Goal: Information Seeking & Learning: Compare options

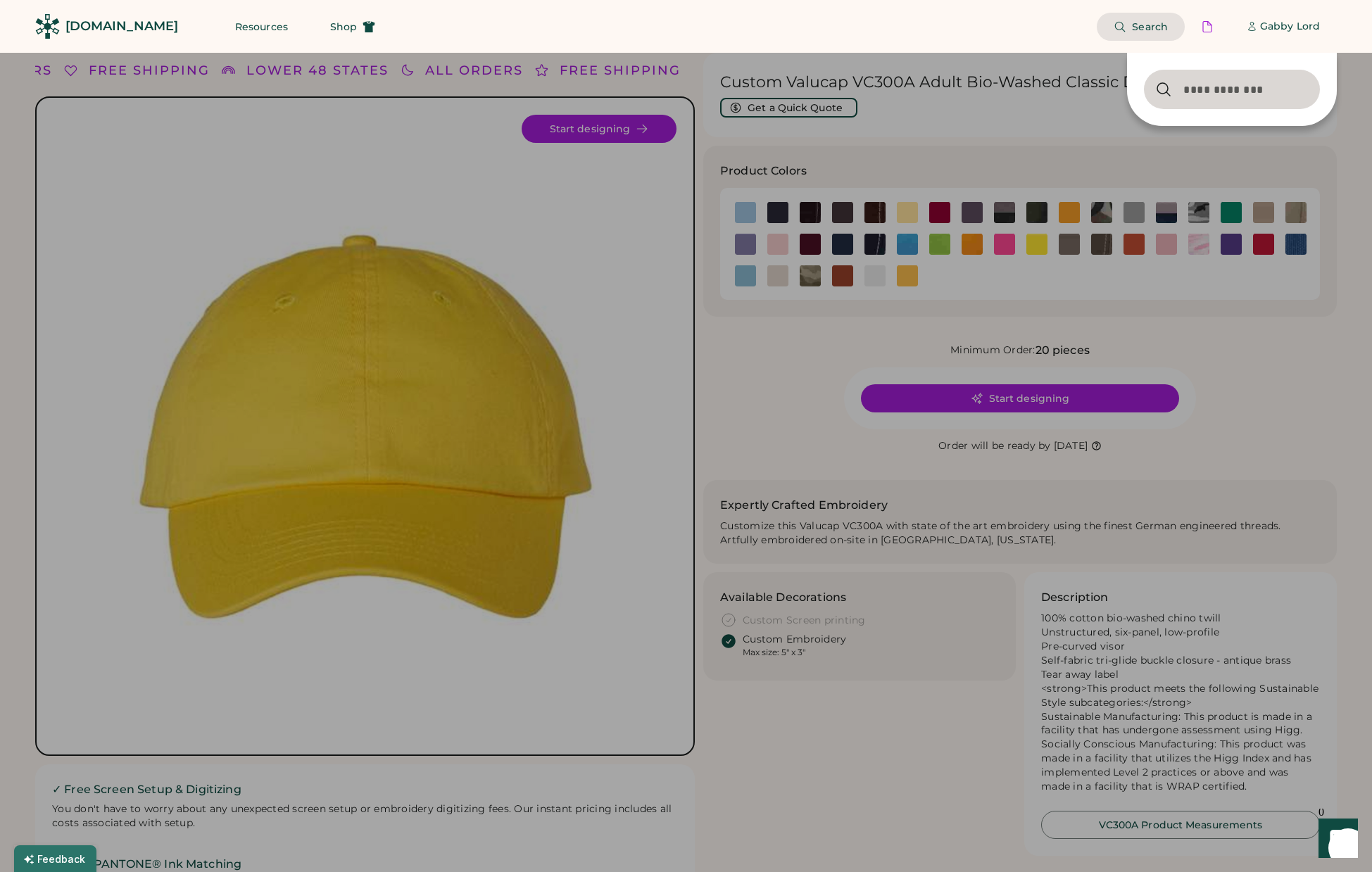
click at [782, 133] on div at bounding box center [686, 436] width 1372 height 872
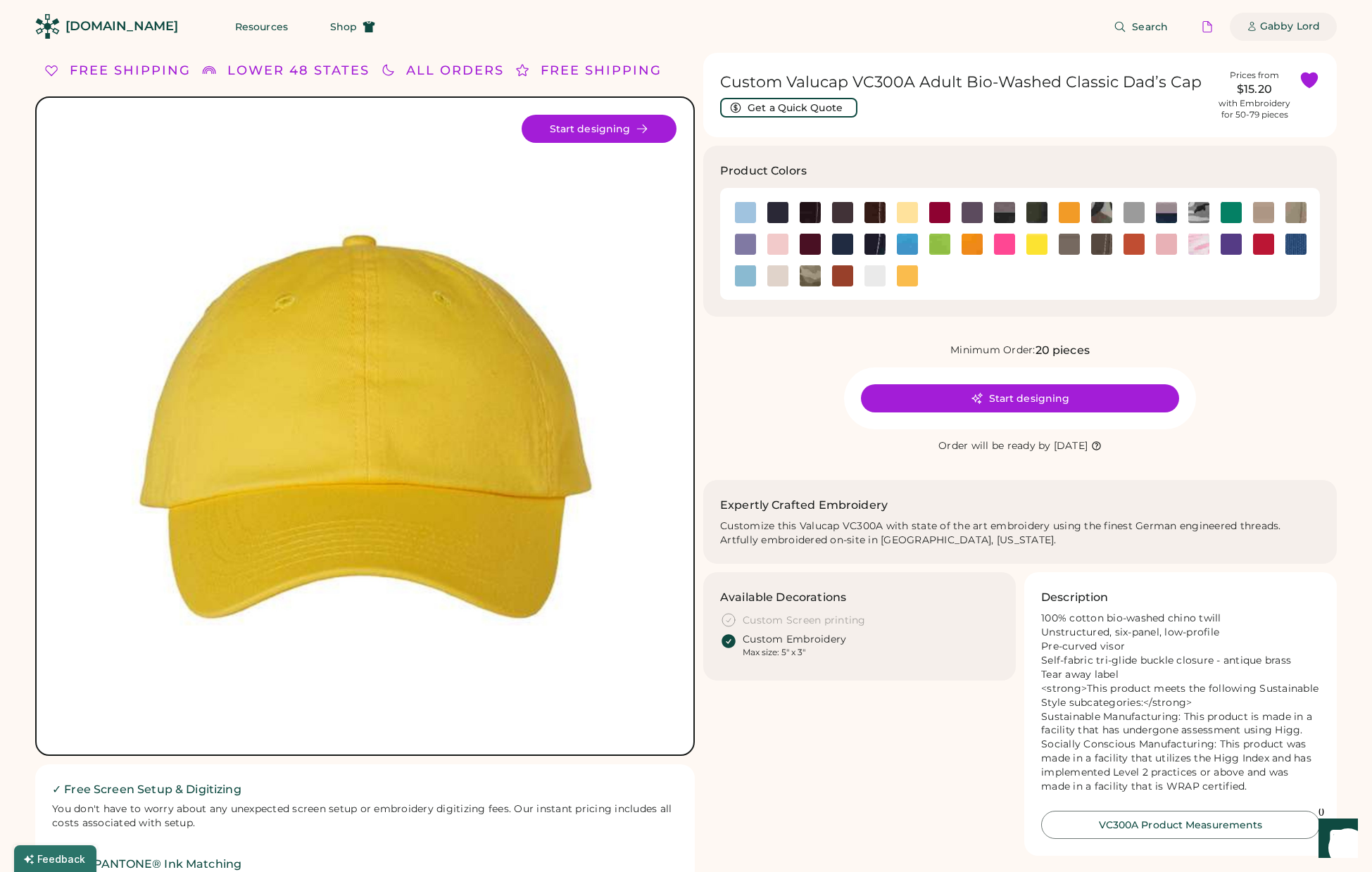
click at [1259, 23] on div "Gabby Lord" at bounding box center [1283, 26] width 107 height 28
click at [1204, 23] on div at bounding box center [1207, 26] width 13 height 13
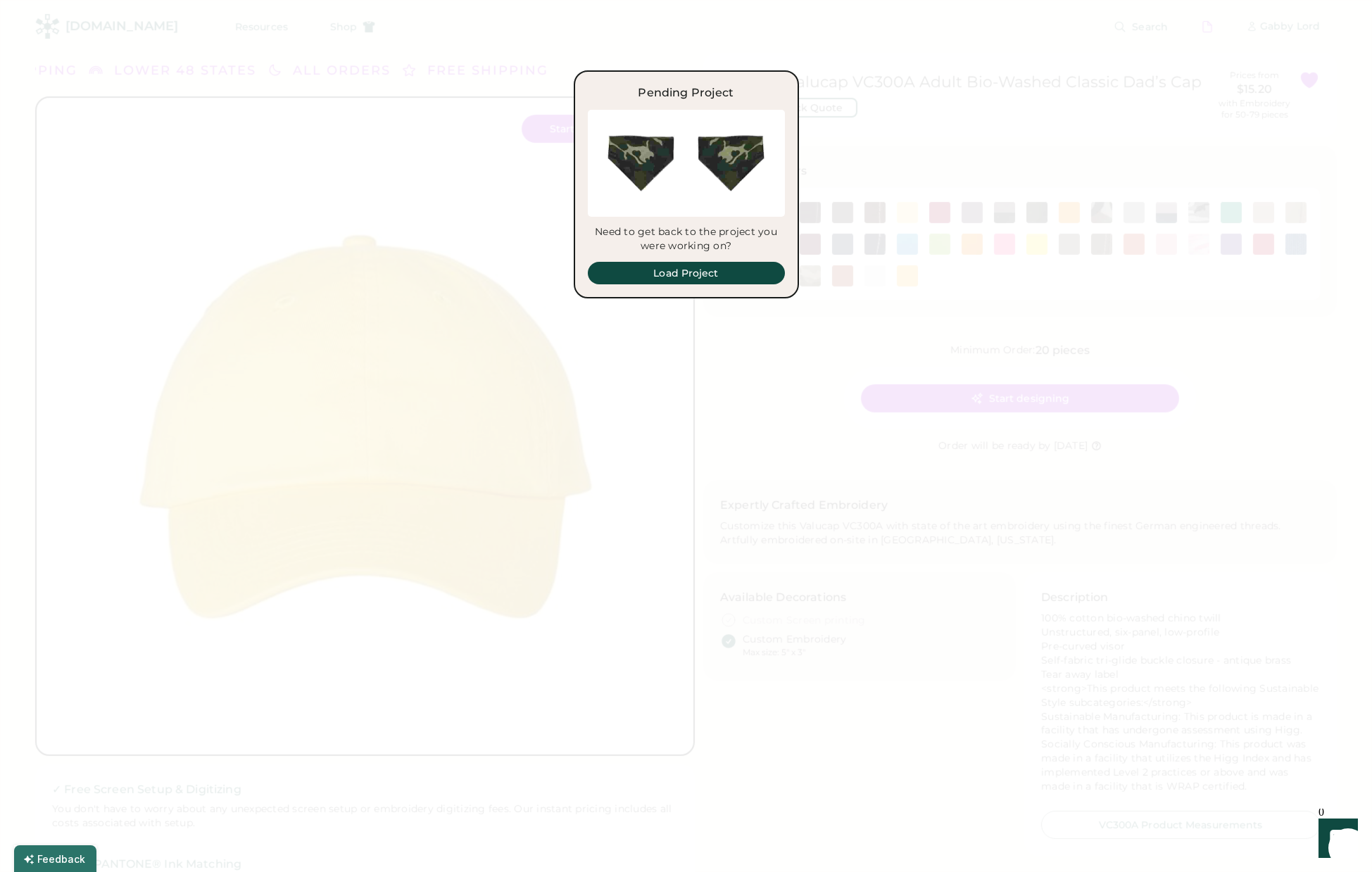
click at [982, 82] on div at bounding box center [686, 436] width 1372 height 872
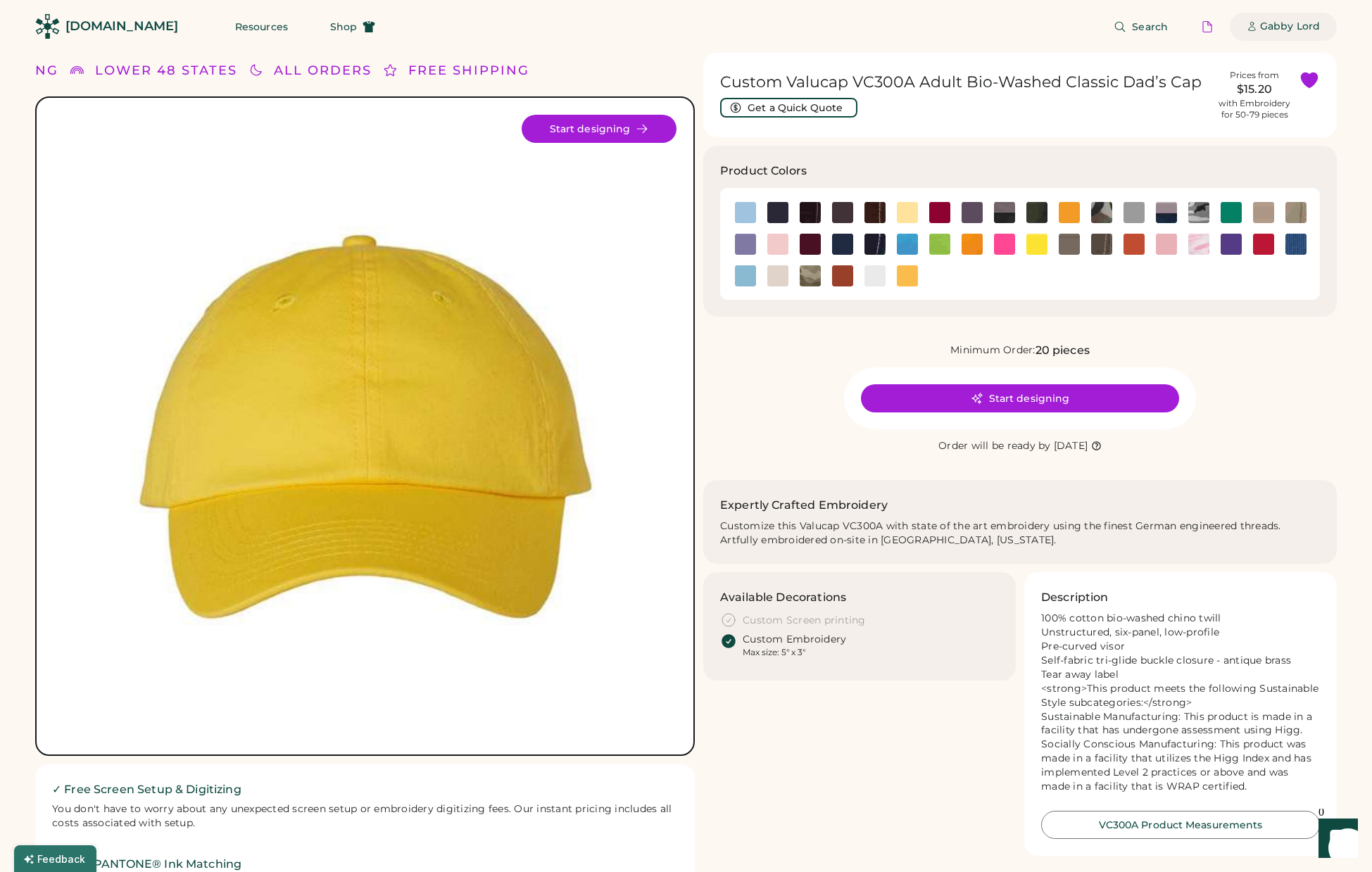
click at [1278, 32] on div "Gabby Lord" at bounding box center [1289, 26] width 60 height 14
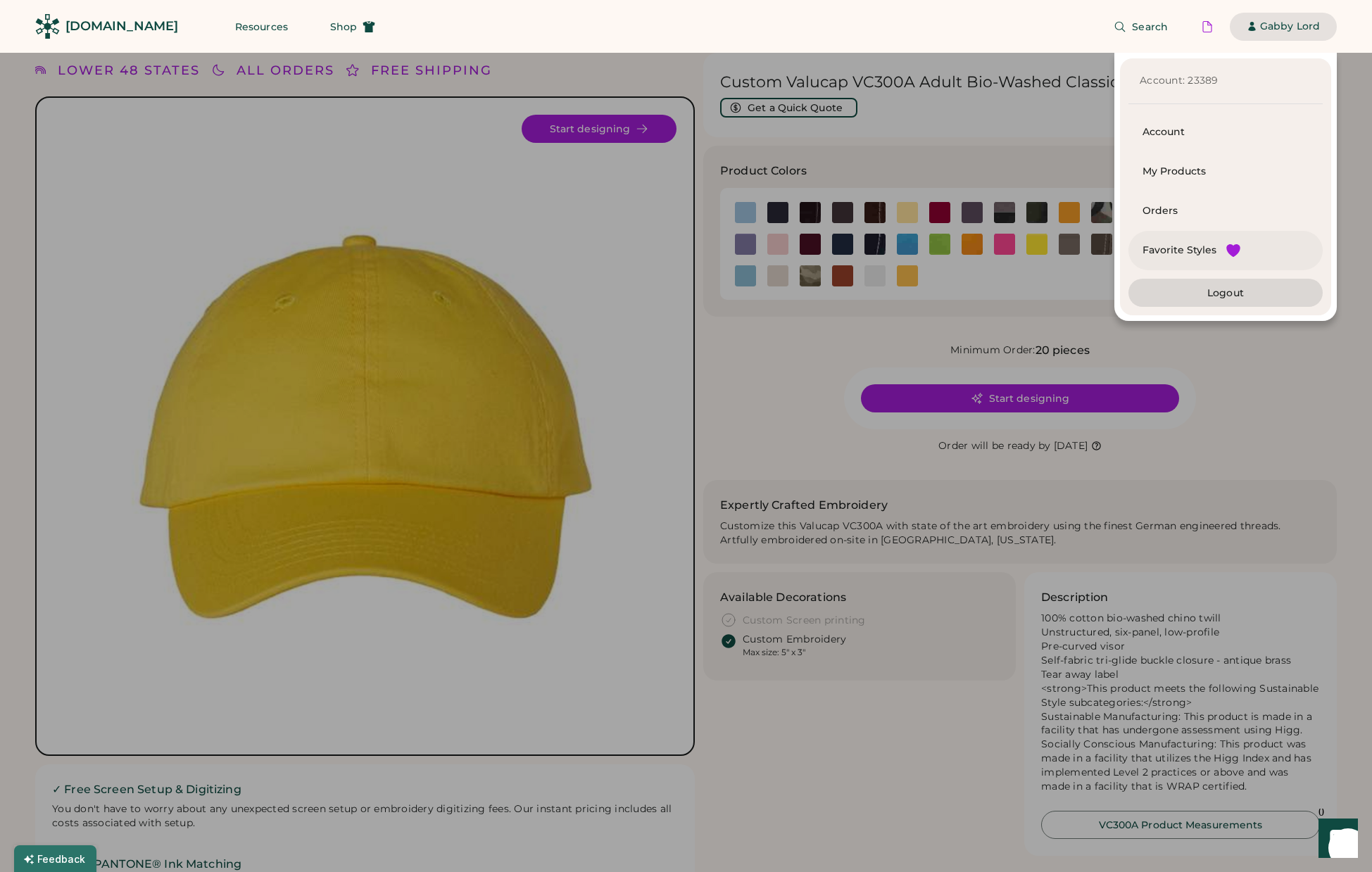
click at [1160, 255] on div "Favorite Styles" at bounding box center [1179, 250] width 74 height 14
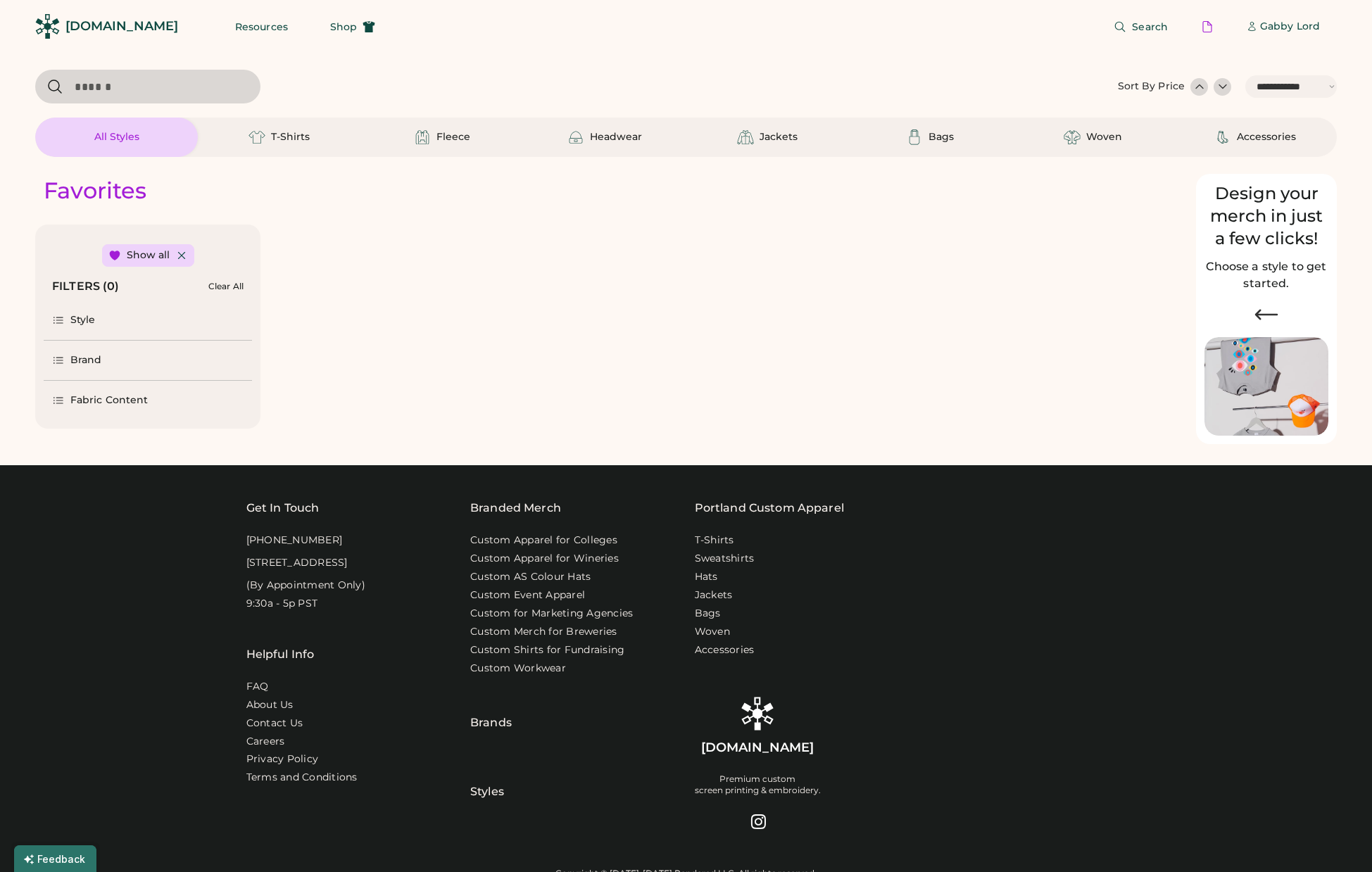
select select "*****"
select select "*"
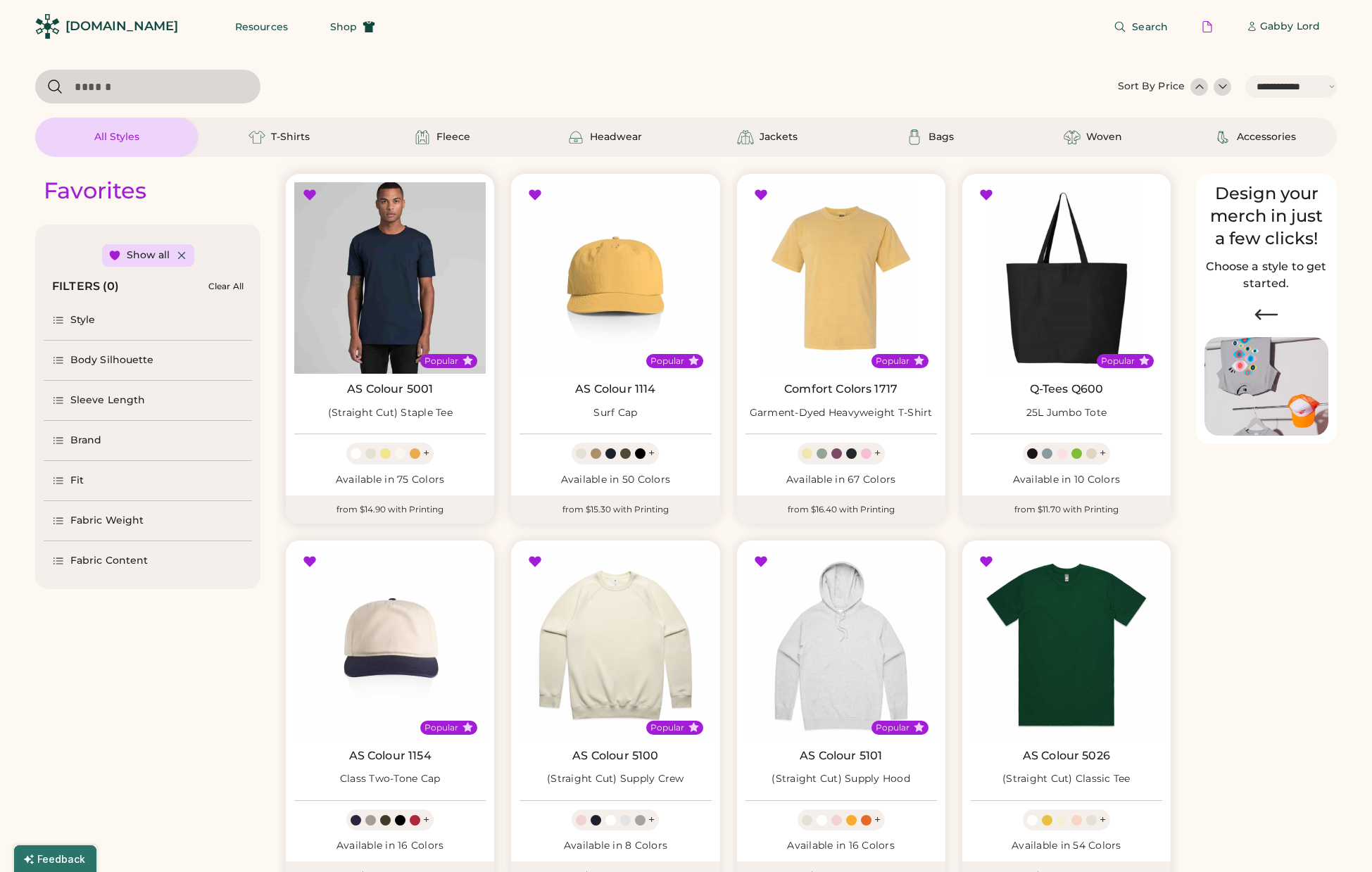
click at [403, 313] on img at bounding box center [390, 278] width 192 height 192
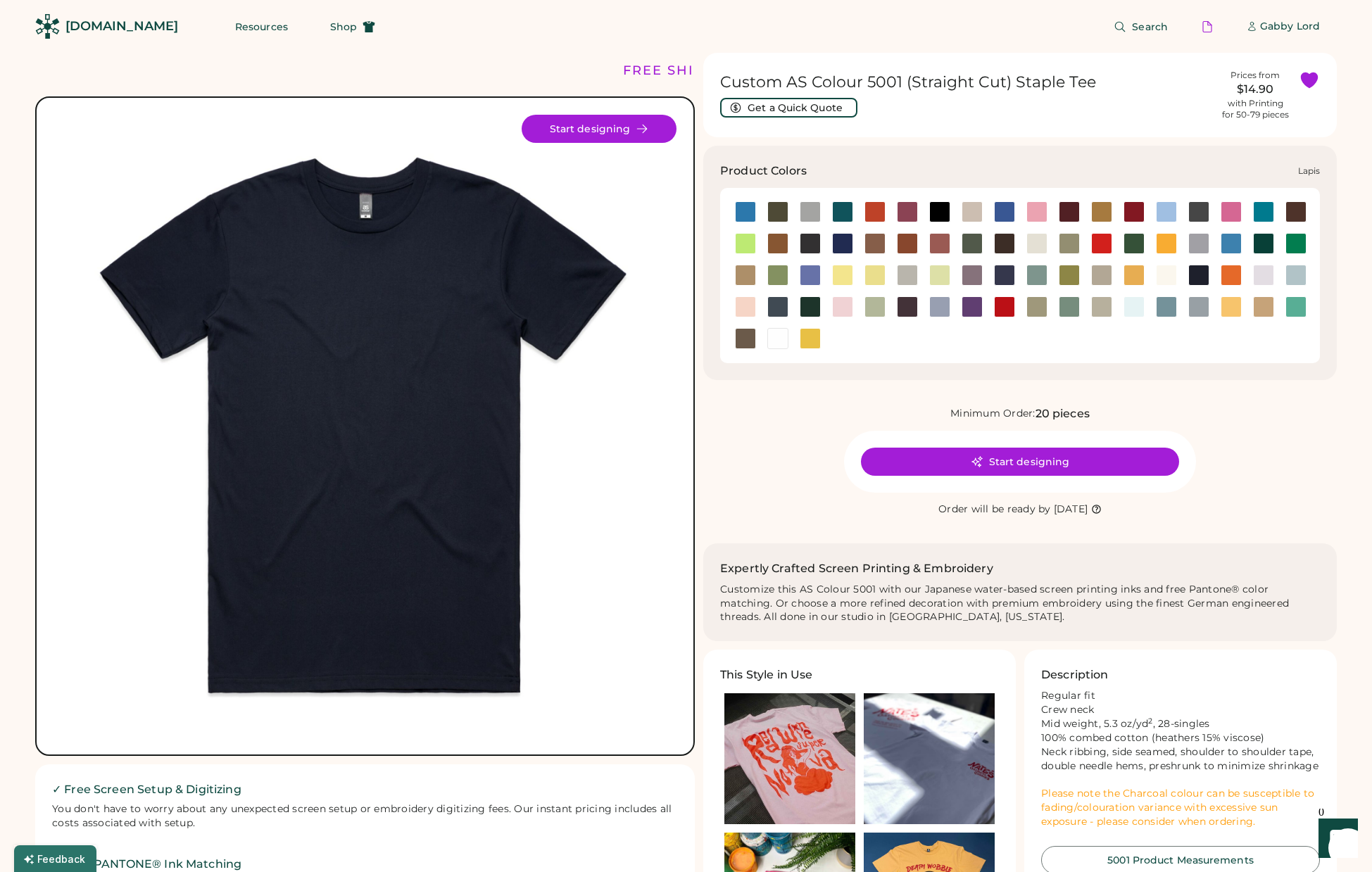
click at [807, 278] on div at bounding box center [810, 275] width 21 height 21
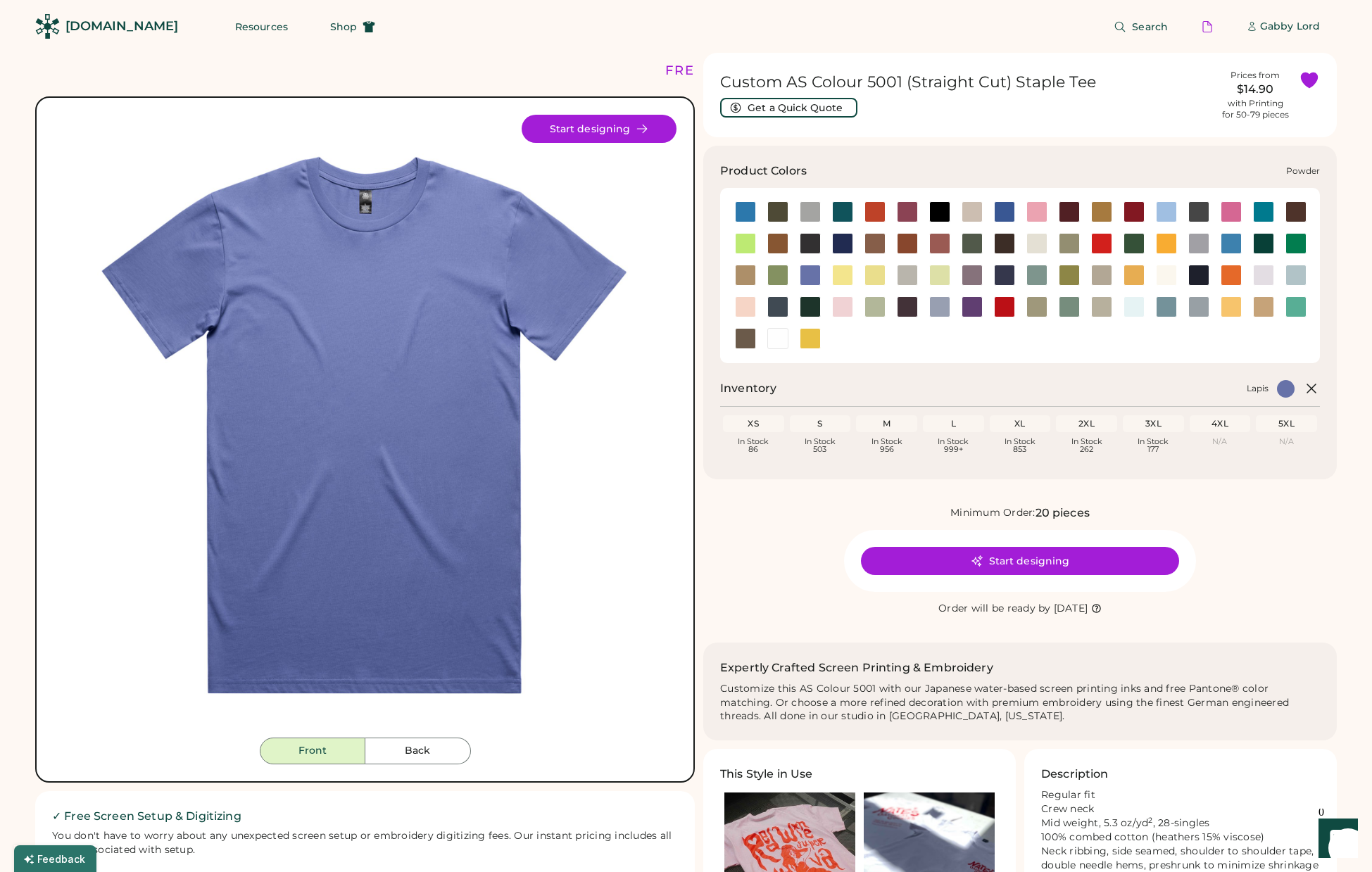
click at [942, 310] on div at bounding box center [939, 307] width 21 height 21
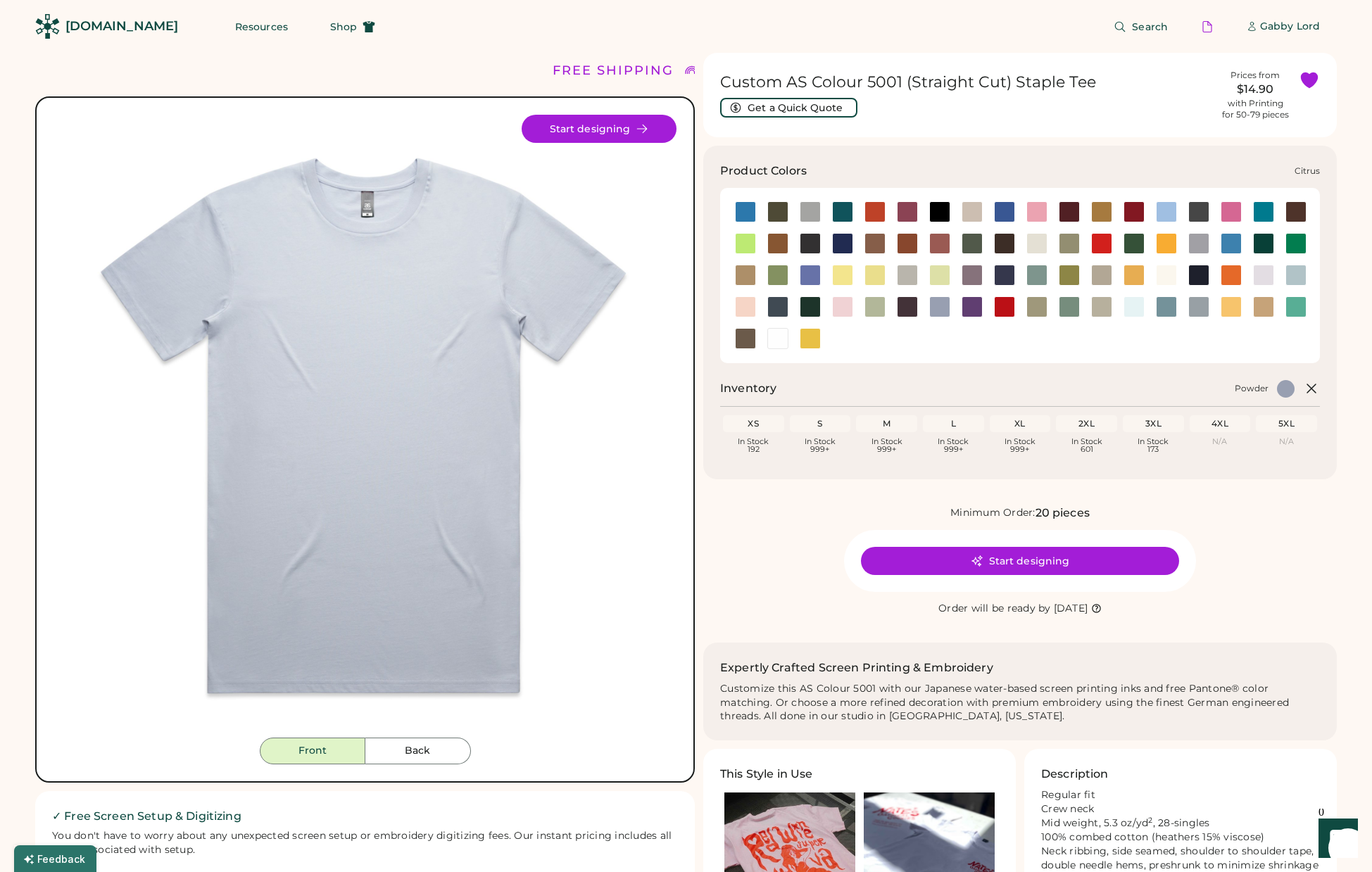
click at [746, 242] on div at bounding box center [745, 243] width 21 height 21
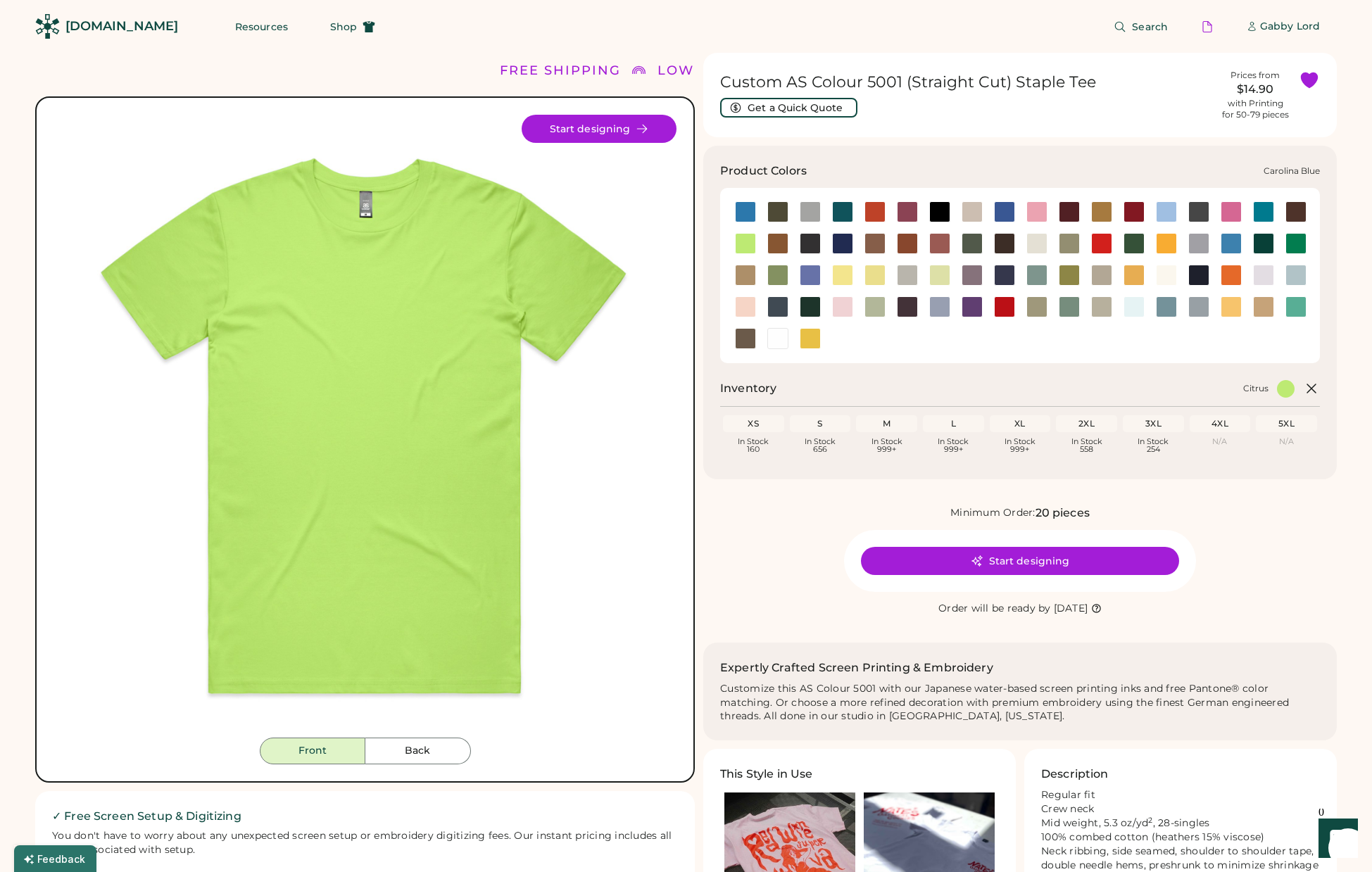
click at [1170, 212] on div at bounding box center [1166, 212] width 21 height 21
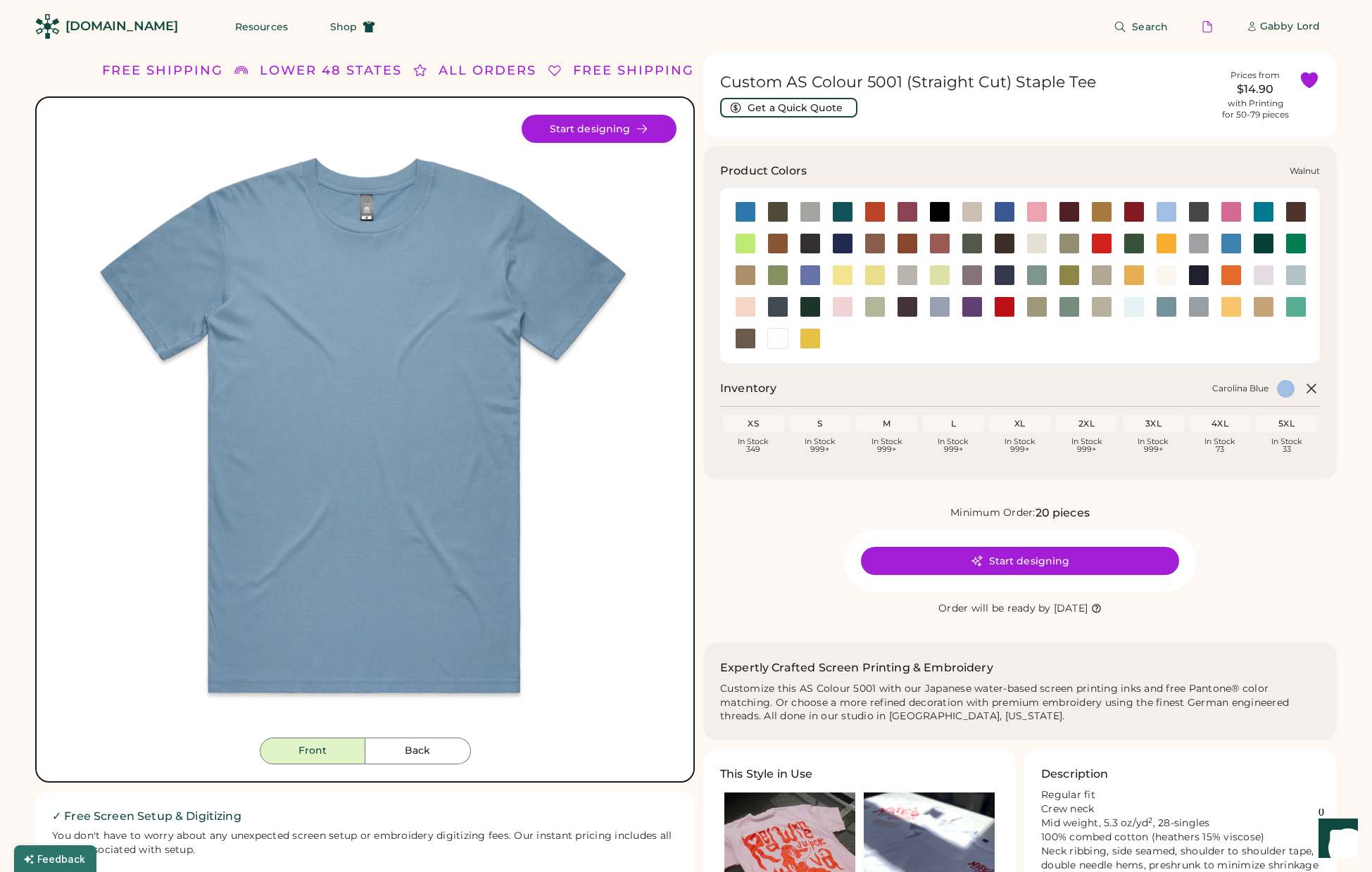
click at [747, 338] on div at bounding box center [745, 338] width 21 height 21
click at [409, 754] on button "Back" at bounding box center [418, 750] width 106 height 26
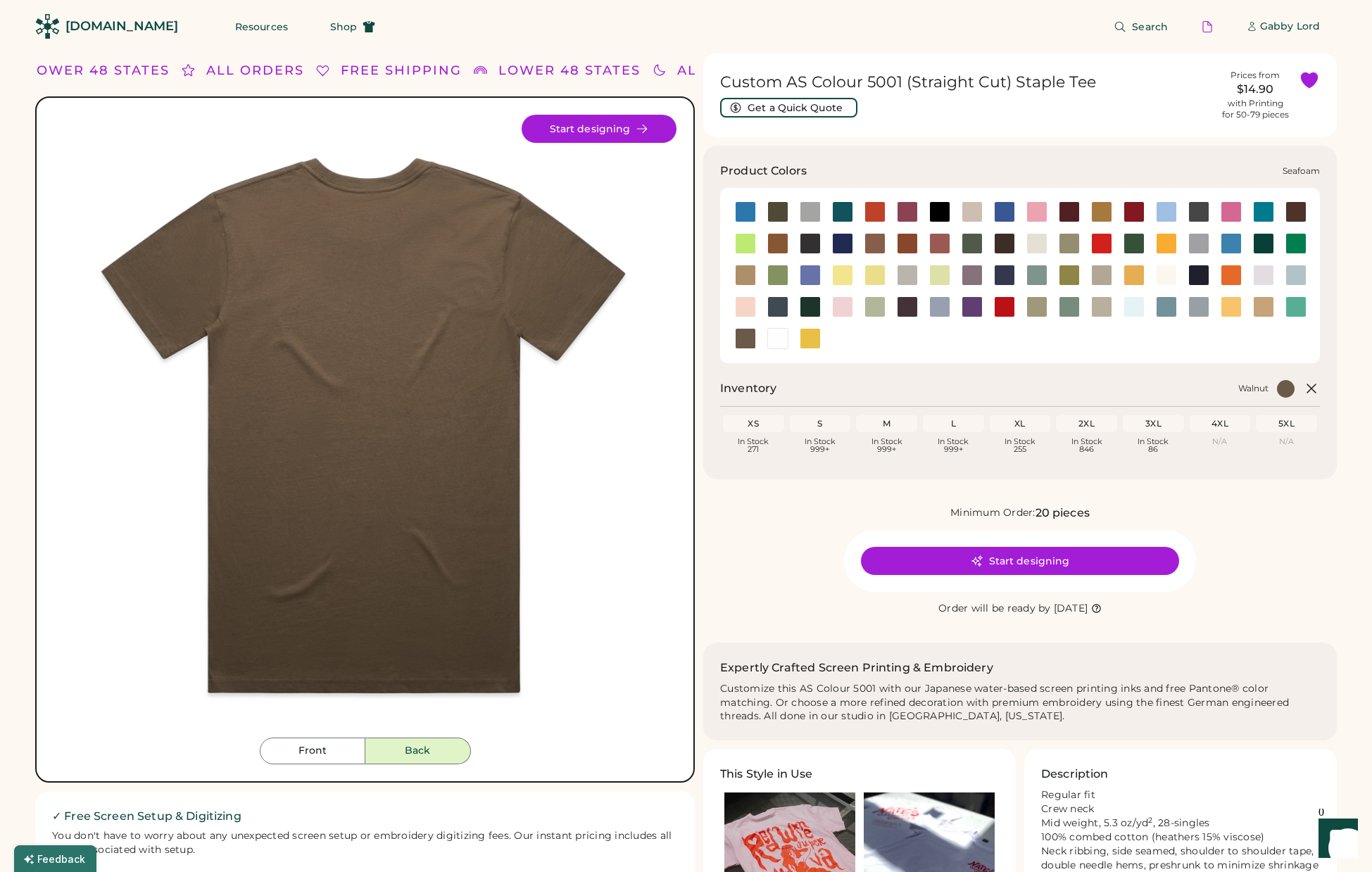
click at [1131, 308] on div at bounding box center [1134, 307] width 21 height 21
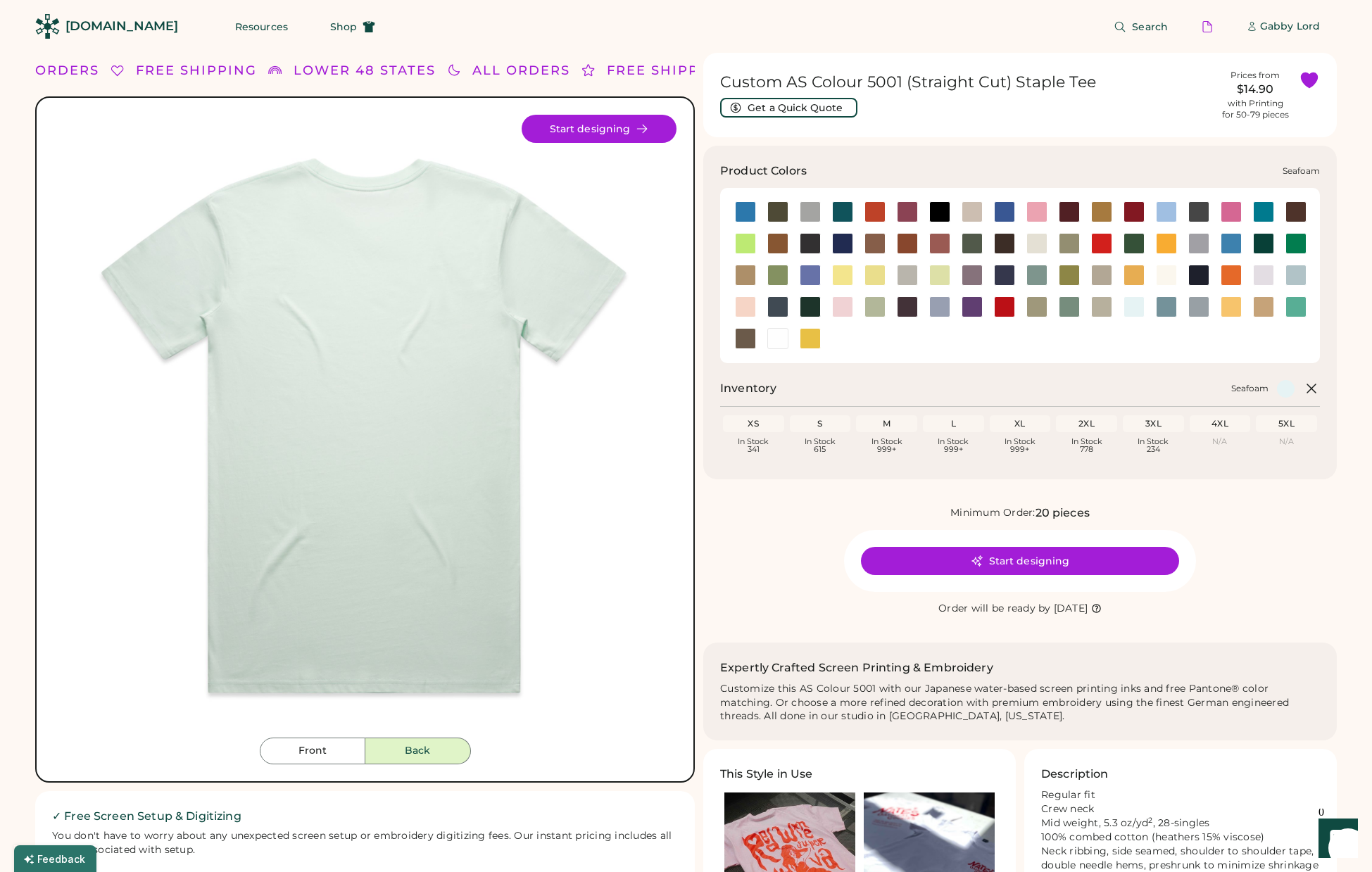
click at [1130, 307] on div at bounding box center [1134, 307] width 21 height 21
click at [1259, 275] on div at bounding box center [1263, 275] width 21 height 21
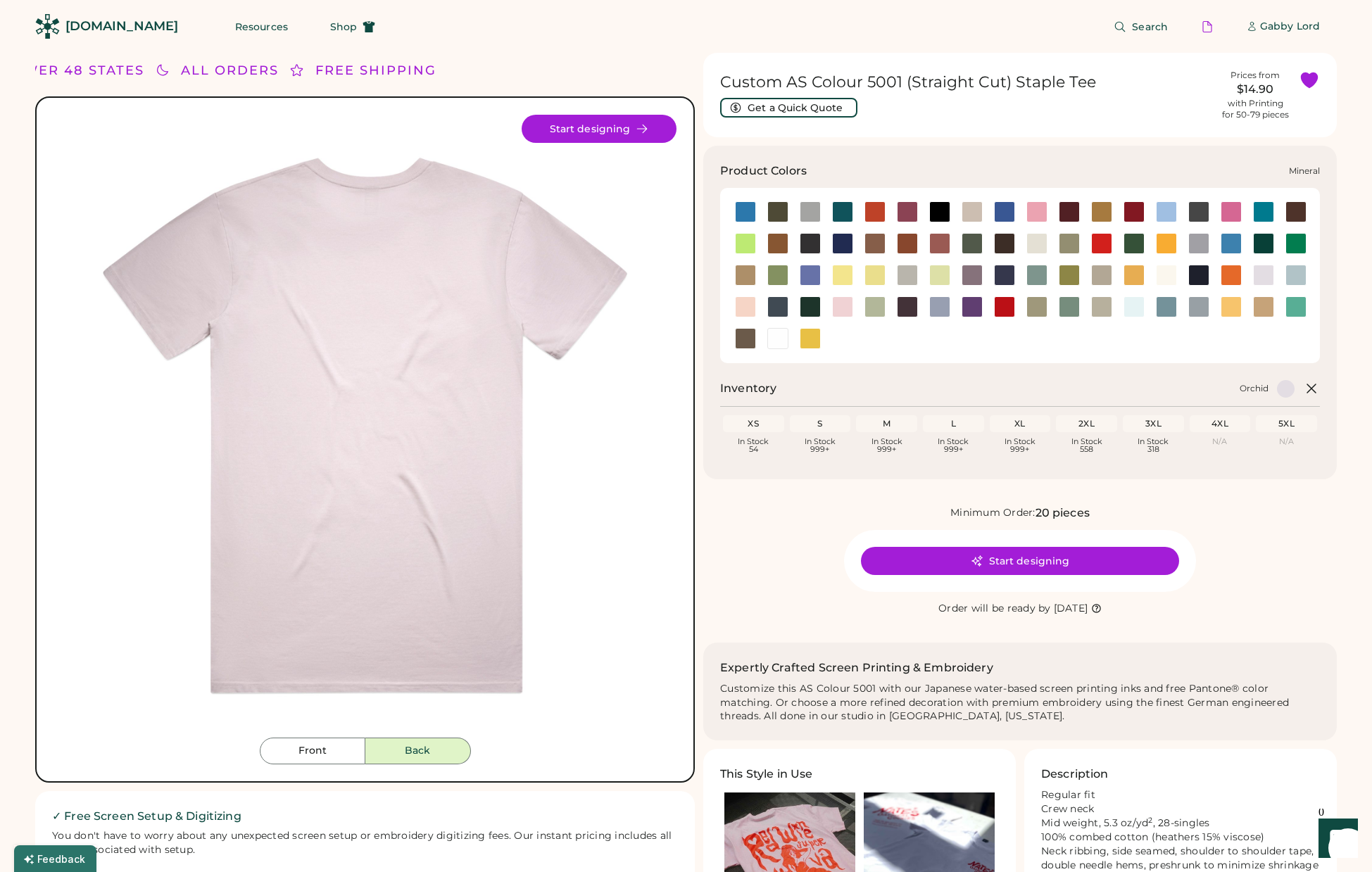
click at [1041, 274] on div at bounding box center [1037, 275] width 21 height 21
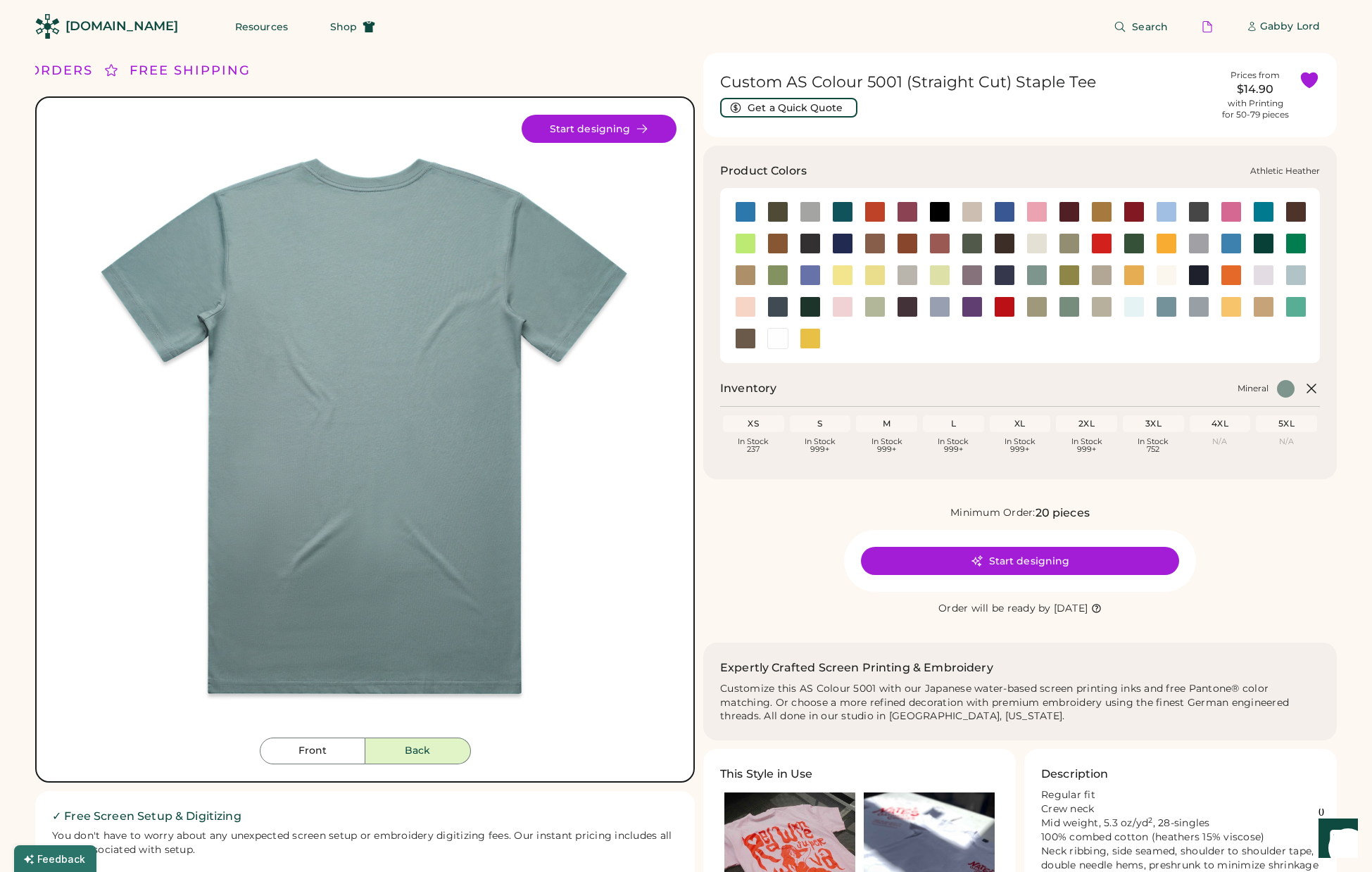
click at [815, 214] on div at bounding box center [810, 212] width 21 height 21
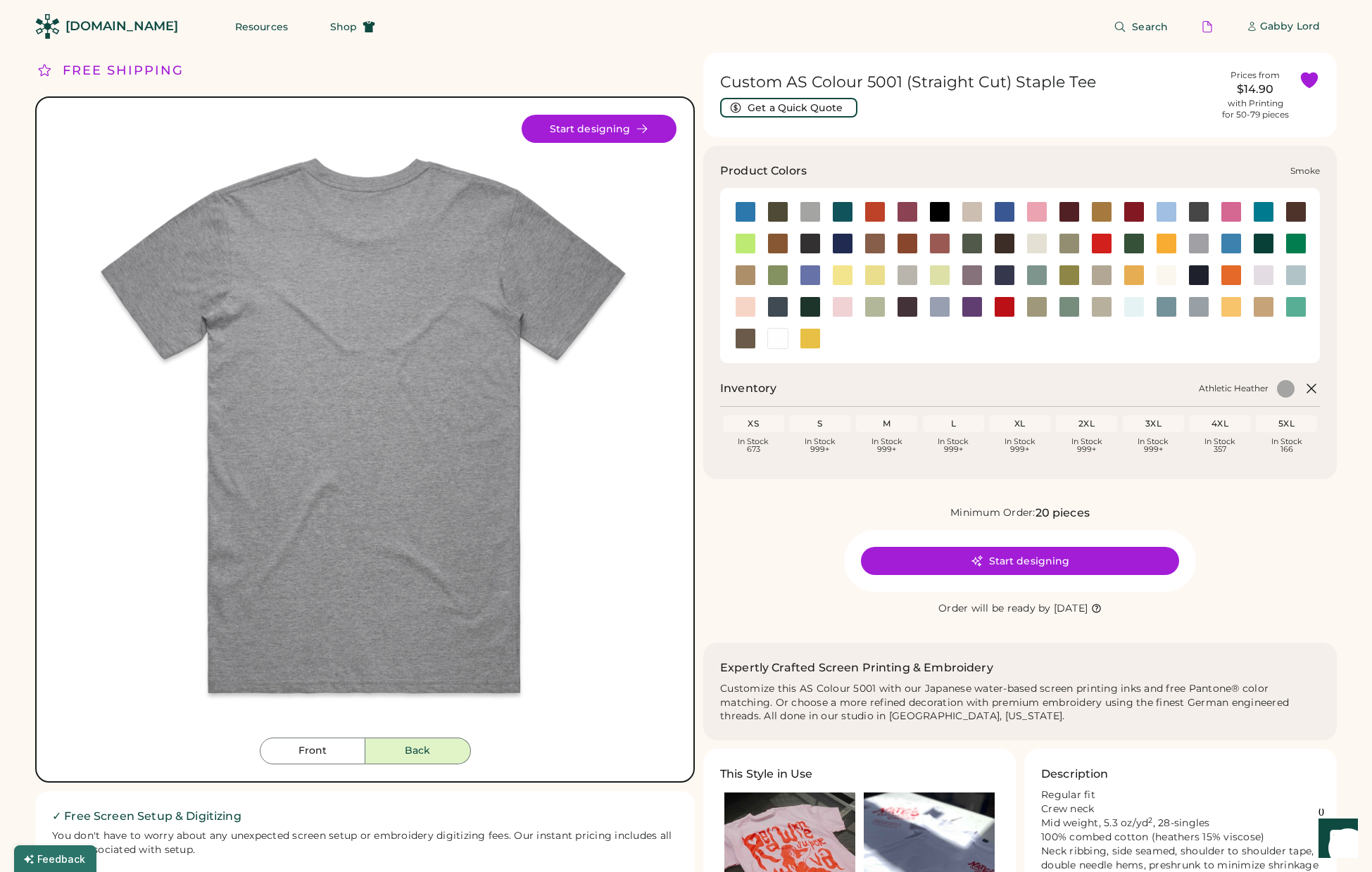
click at [1199, 307] on div at bounding box center [1198, 307] width 21 height 21
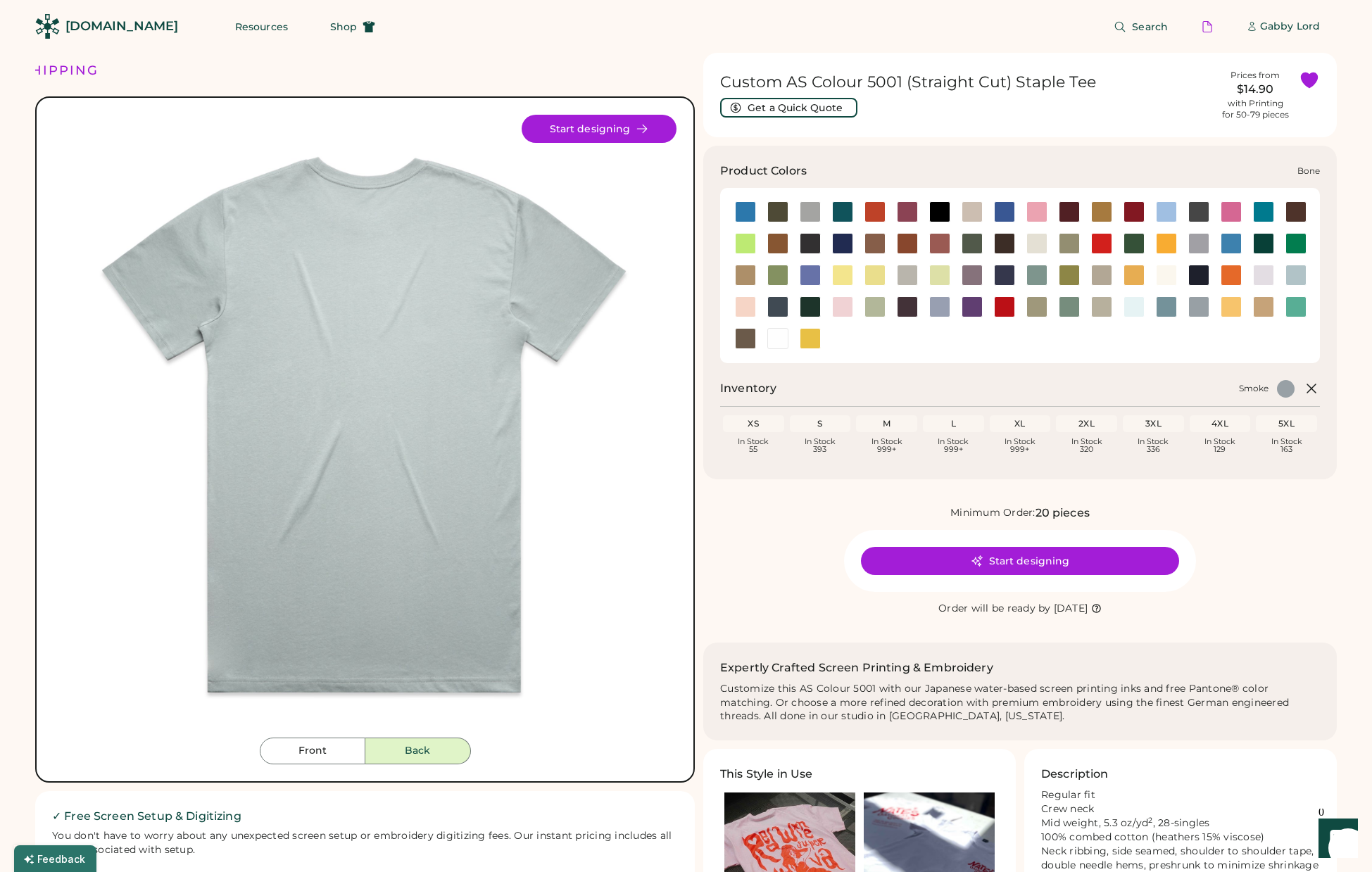
click at [971, 208] on div at bounding box center [972, 212] width 21 height 21
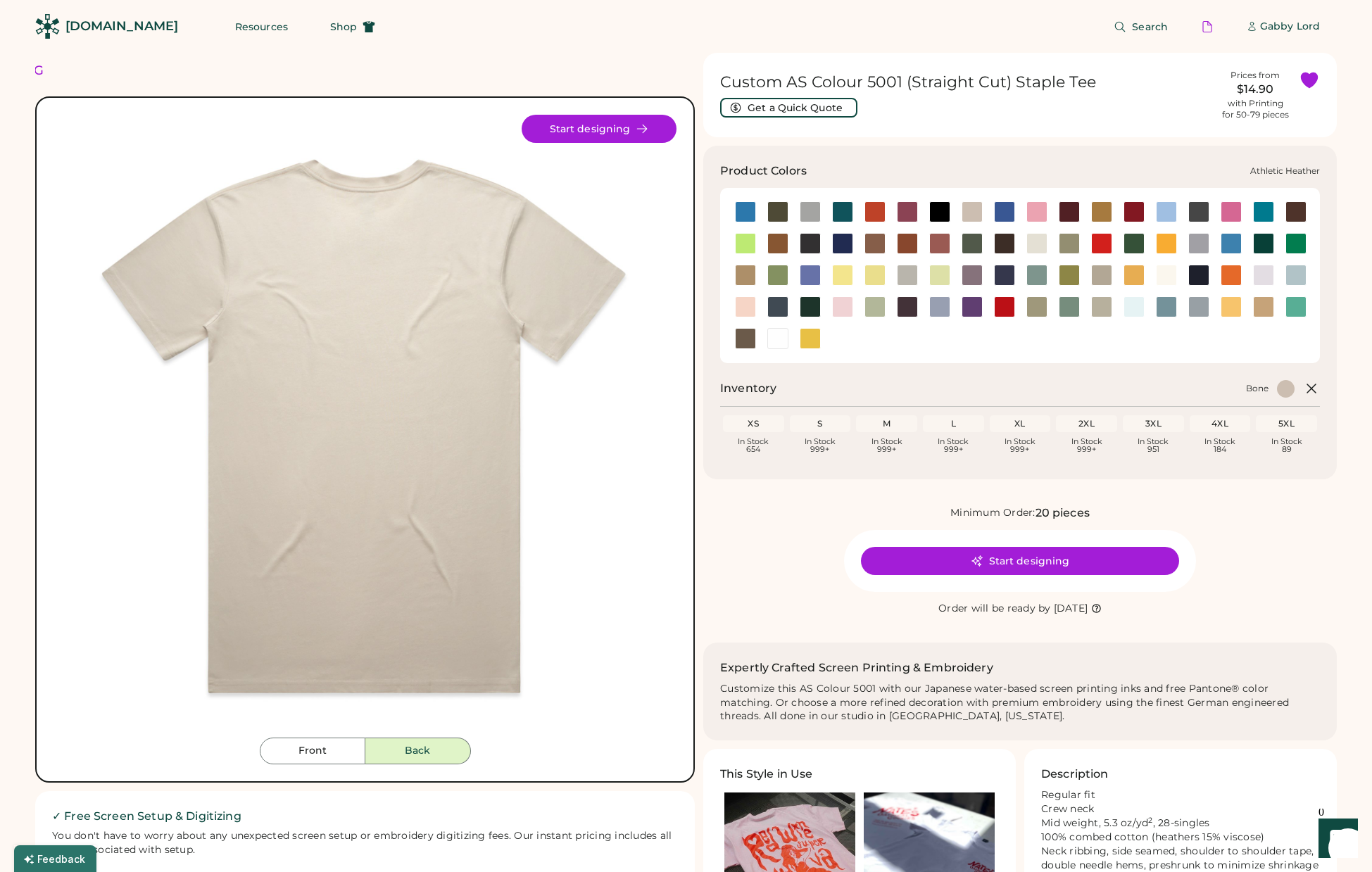
click at [809, 209] on div at bounding box center [810, 212] width 21 height 21
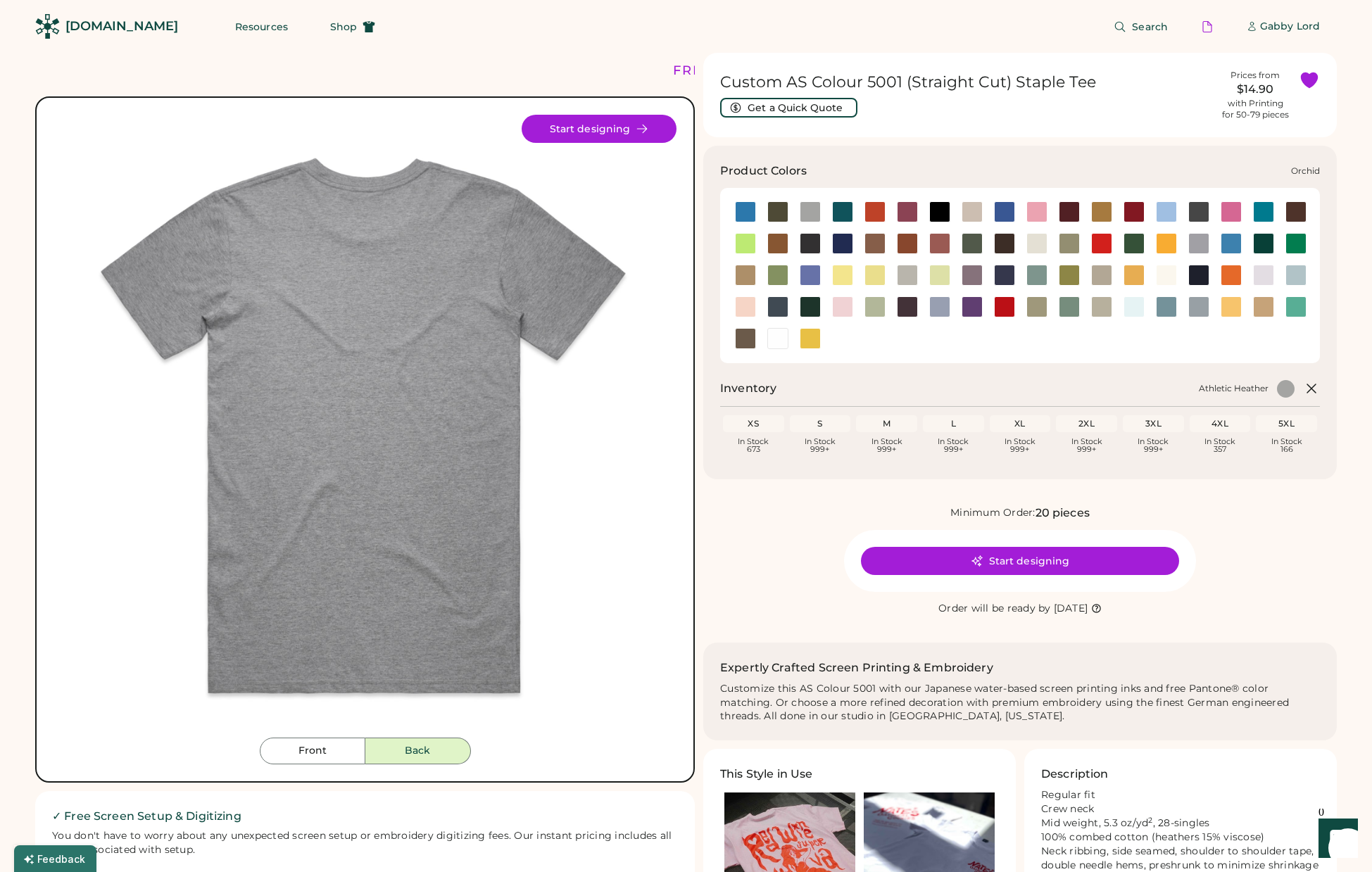
click at [1263, 276] on div at bounding box center [1263, 275] width 21 height 21
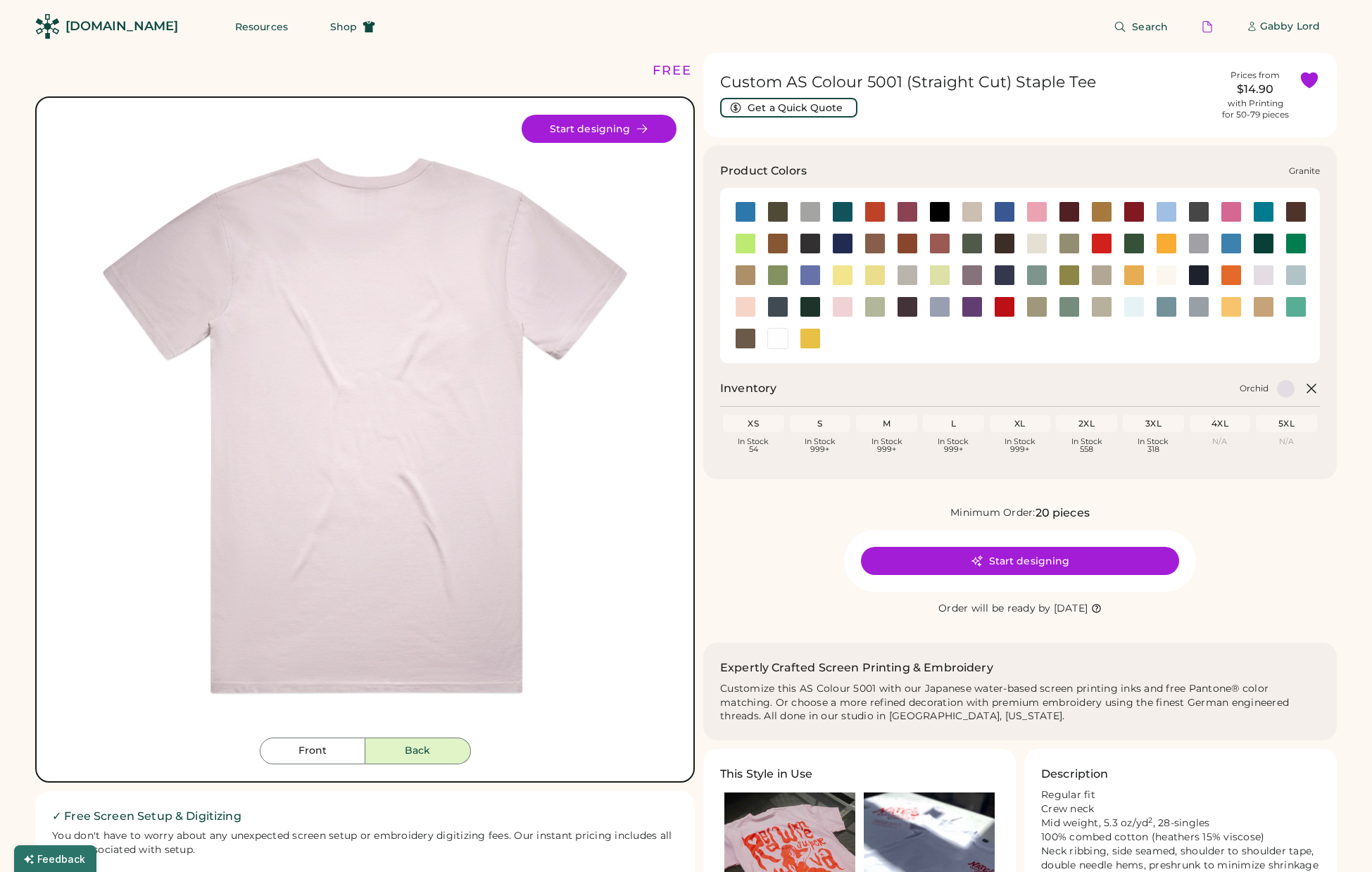
click at [1195, 243] on div at bounding box center [1198, 243] width 21 height 21
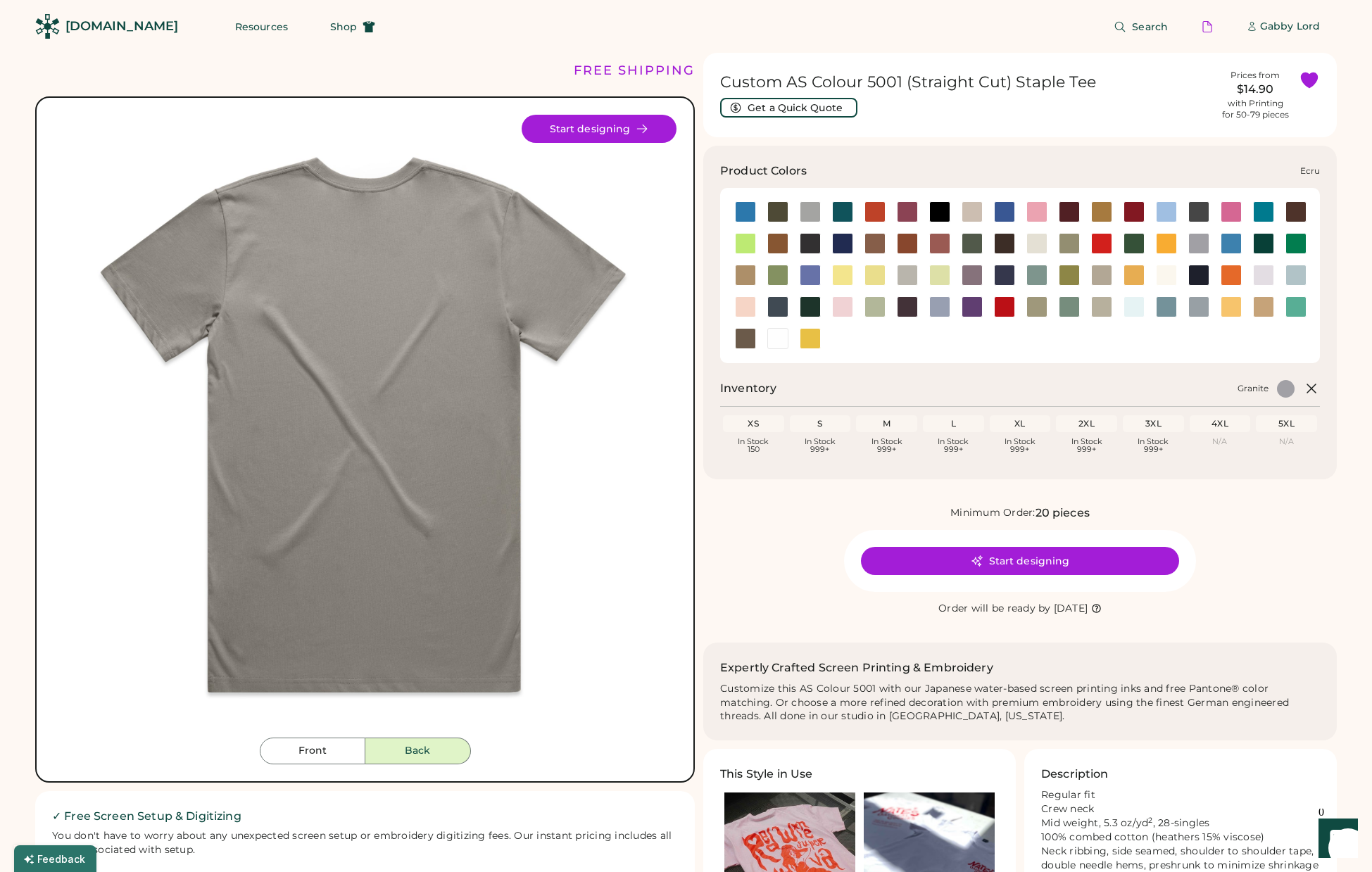
click at [1030, 243] on div at bounding box center [1037, 243] width 21 height 21
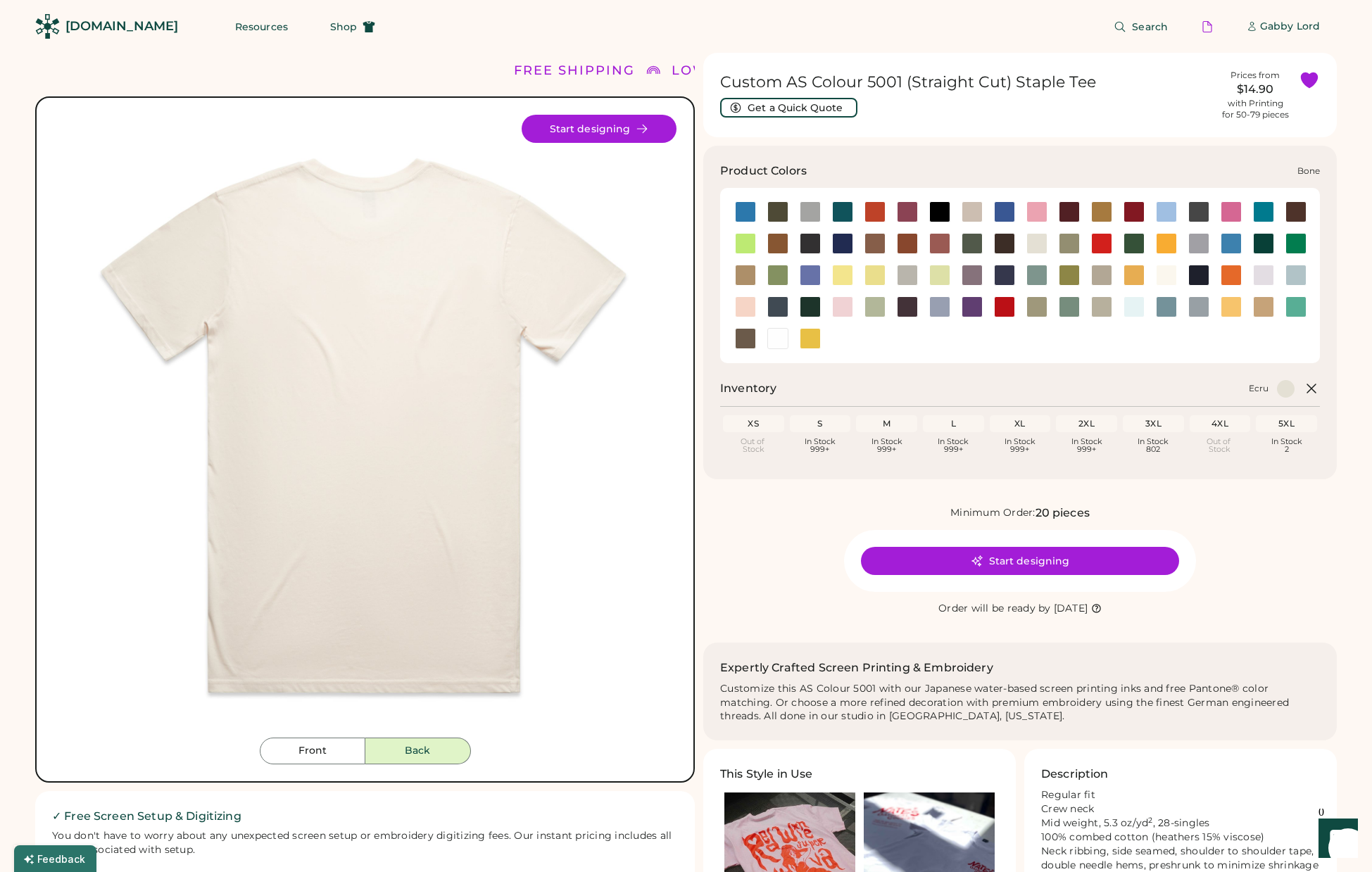
click at [972, 217] on div at bounding box center [972, 212] width 21 height 21
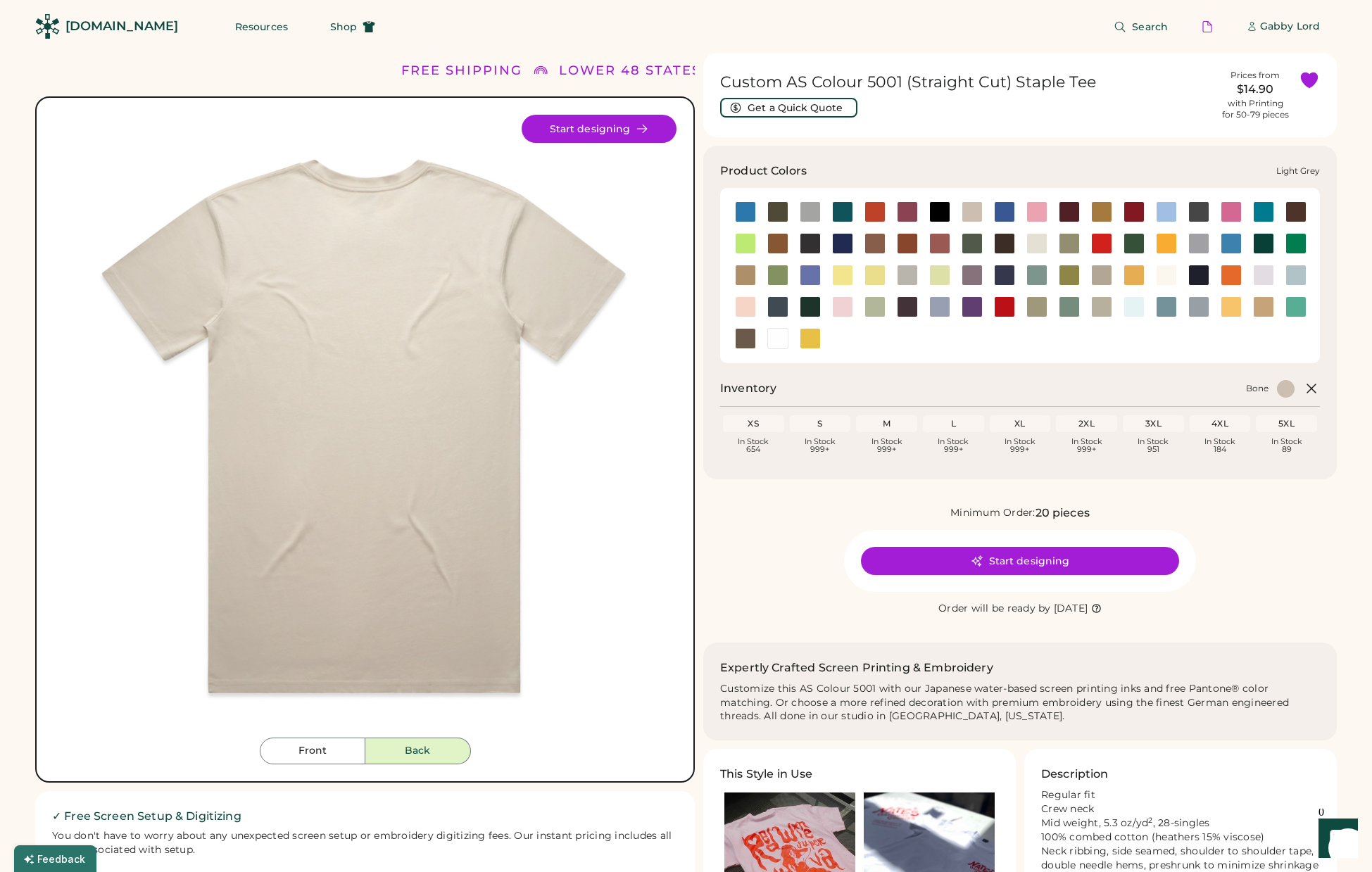
click at [906, 270] on div at bounding box center [907, 275] width 21 height 21
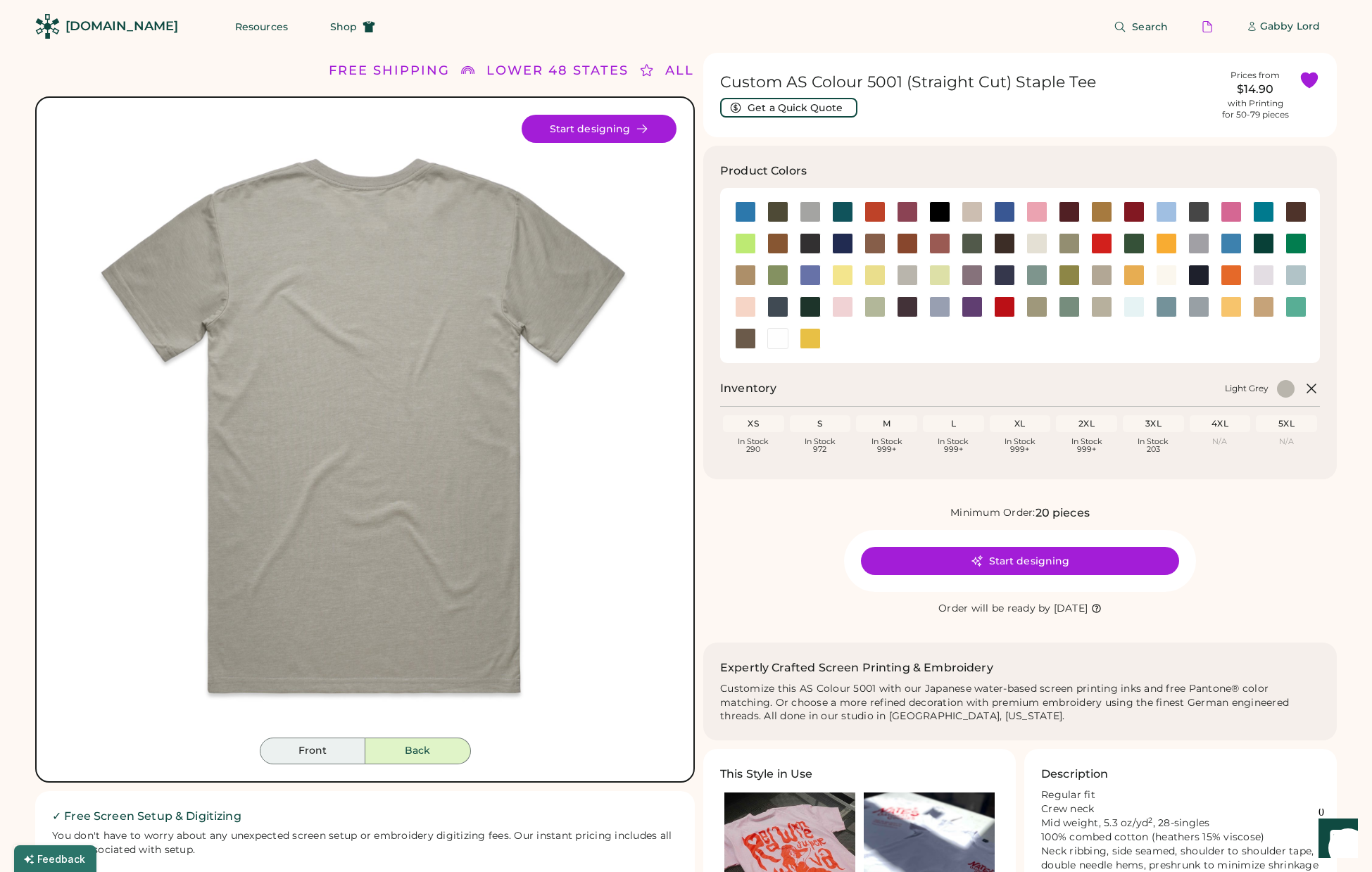
click at [310, 760] on button "Front" at bounding box center [313, 750] width 106 height 26
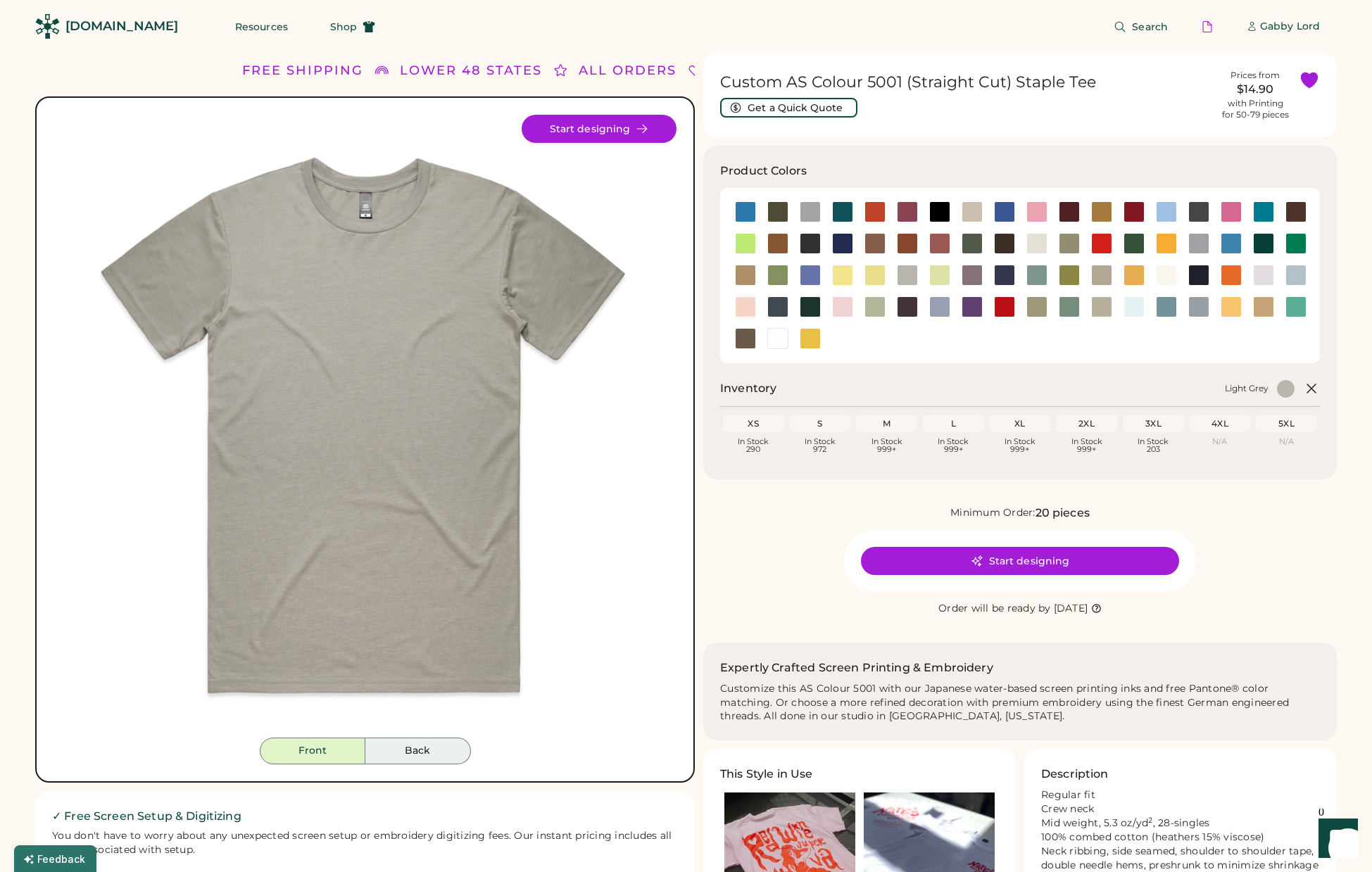
click at [414, 747] on button "Back" at bounding box center [418, 750] width 106 height 26
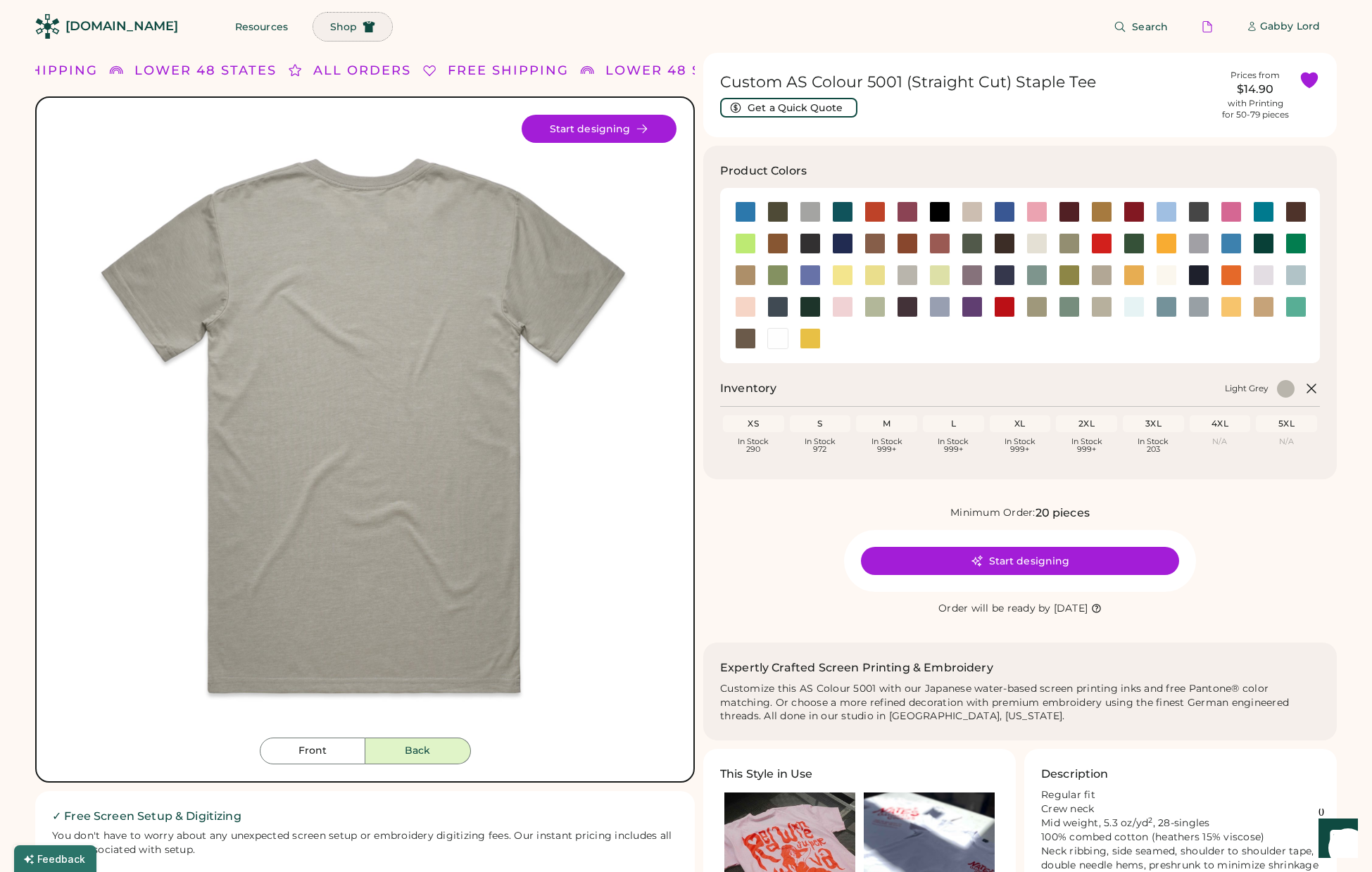
click at [330, 27] on span "Shop" at bounding box center [343, 26] width 26 height 10
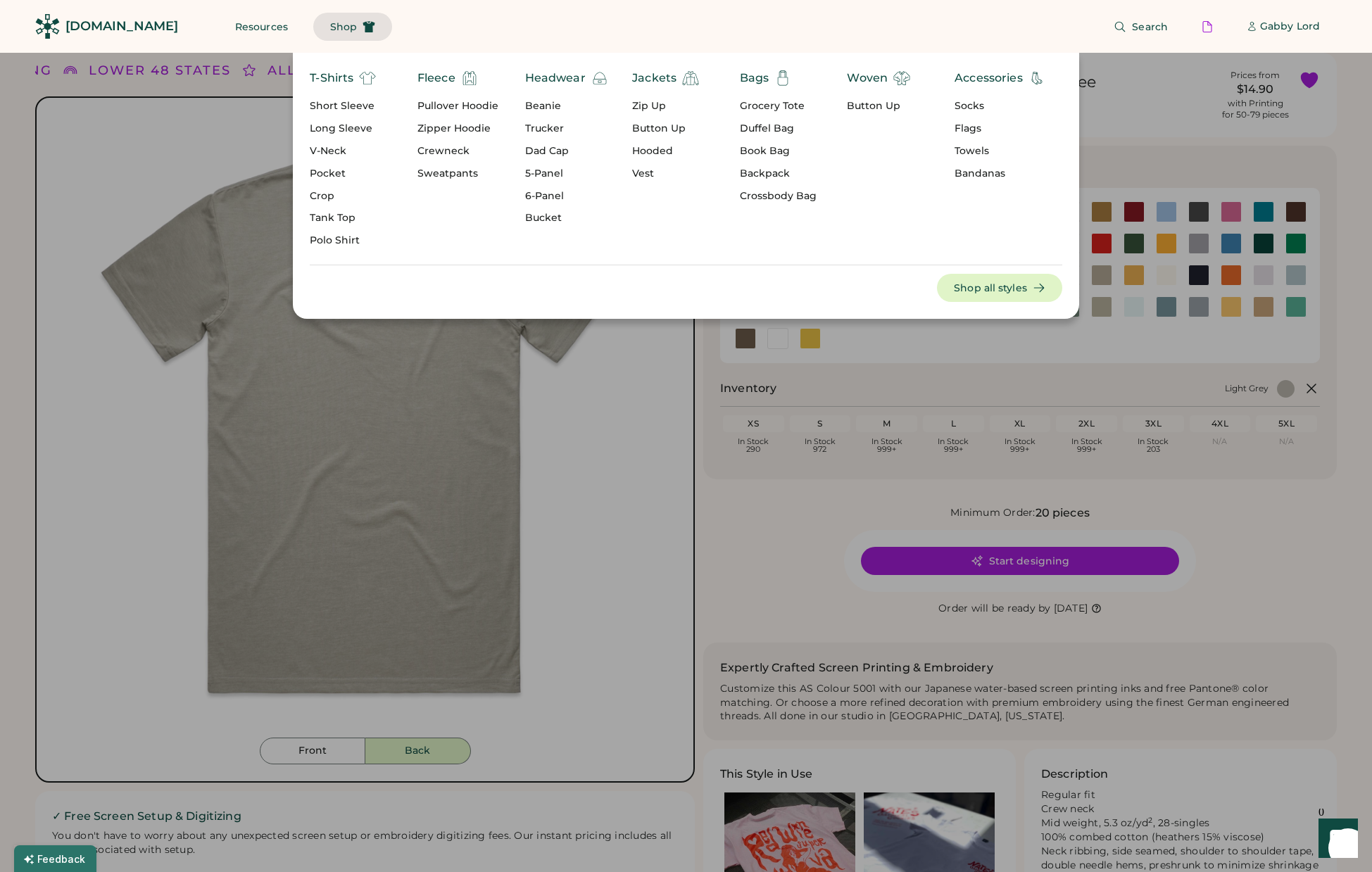
click at [340, 106] on div "Short Sleeve" at bounding box center [343, 106] width 66 height 14
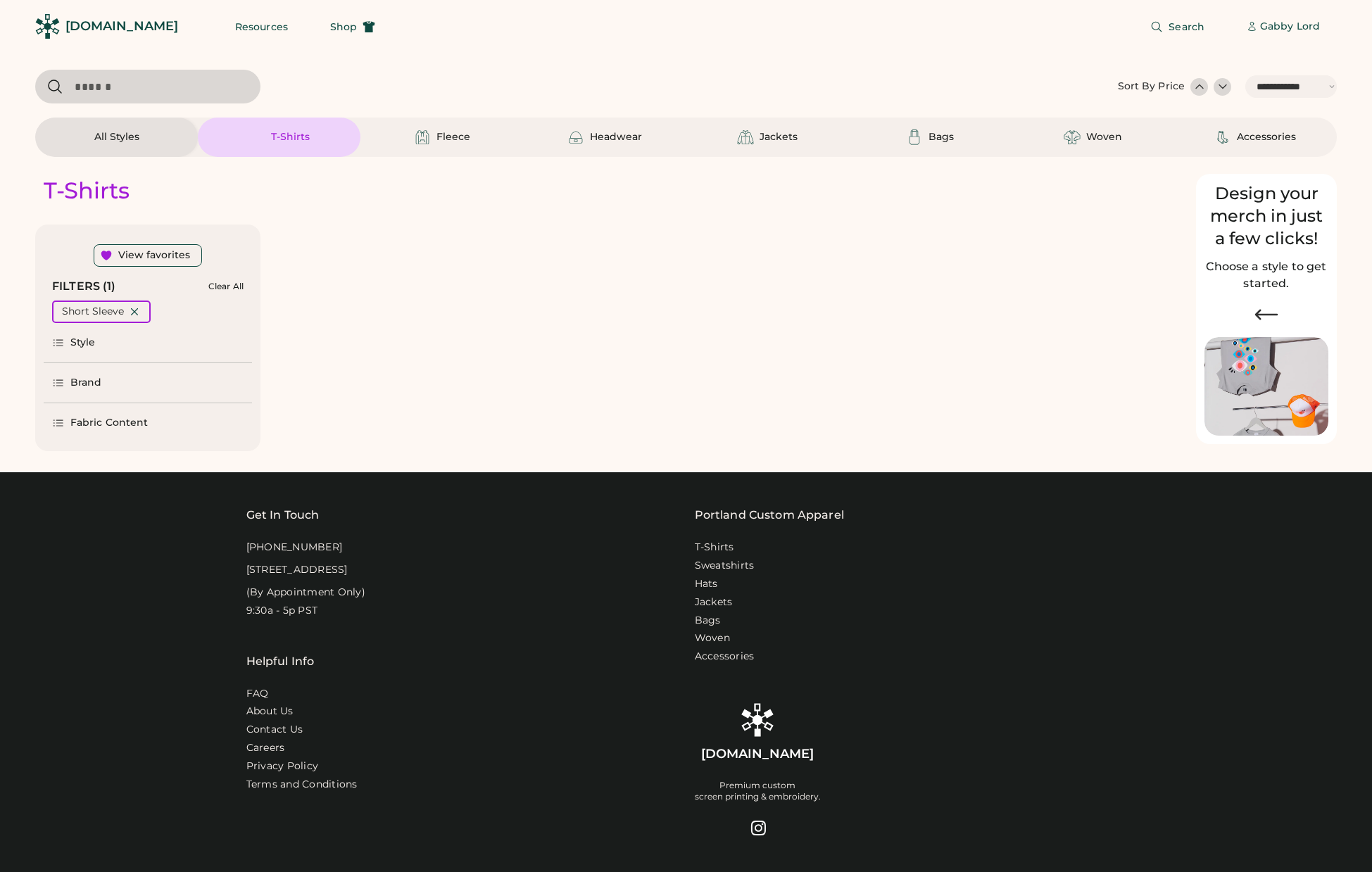
select select "*****"
select select "*"
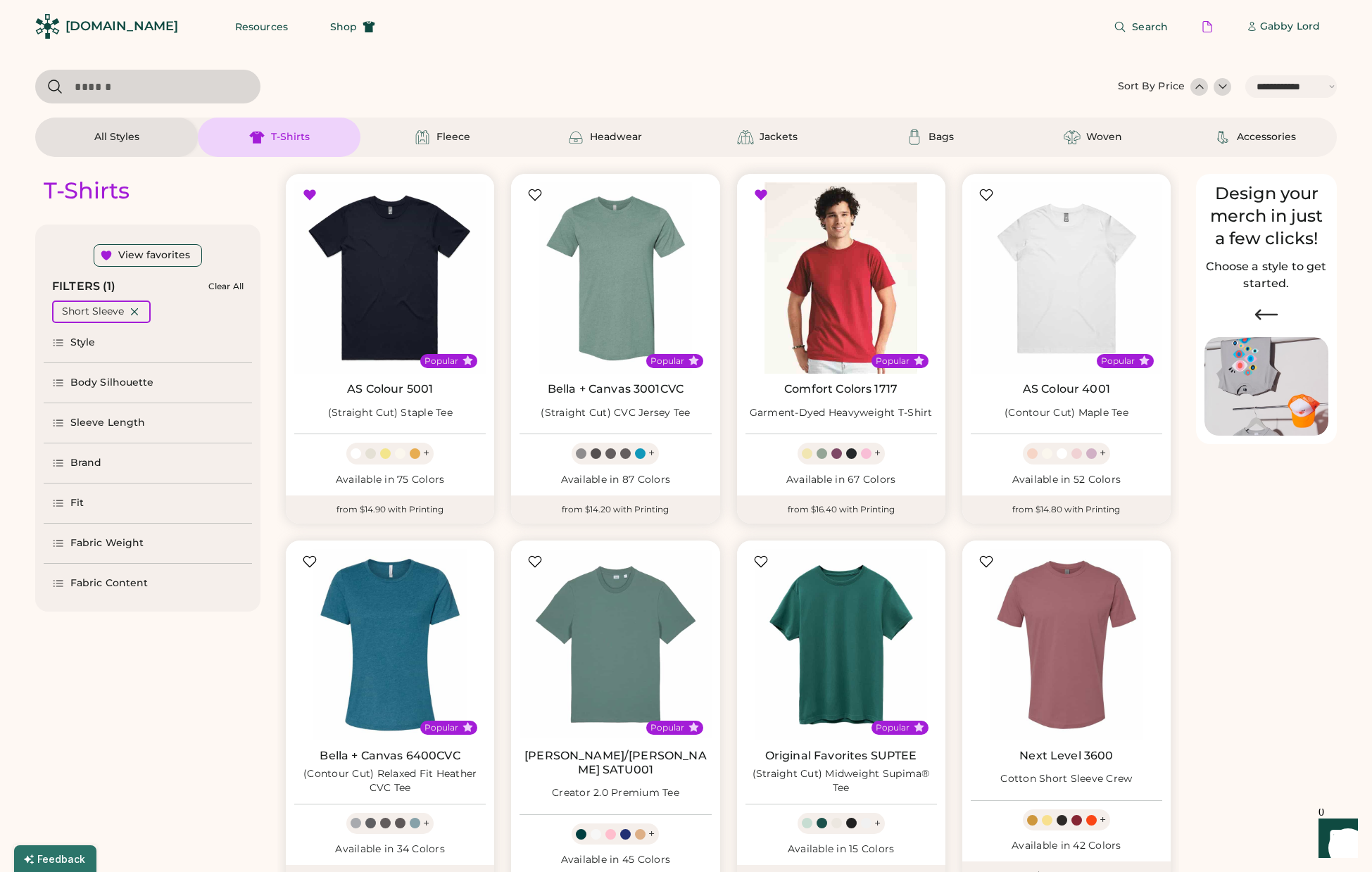
click at [852, 310] on img at bounding box center [841, 278] width 192 height 192
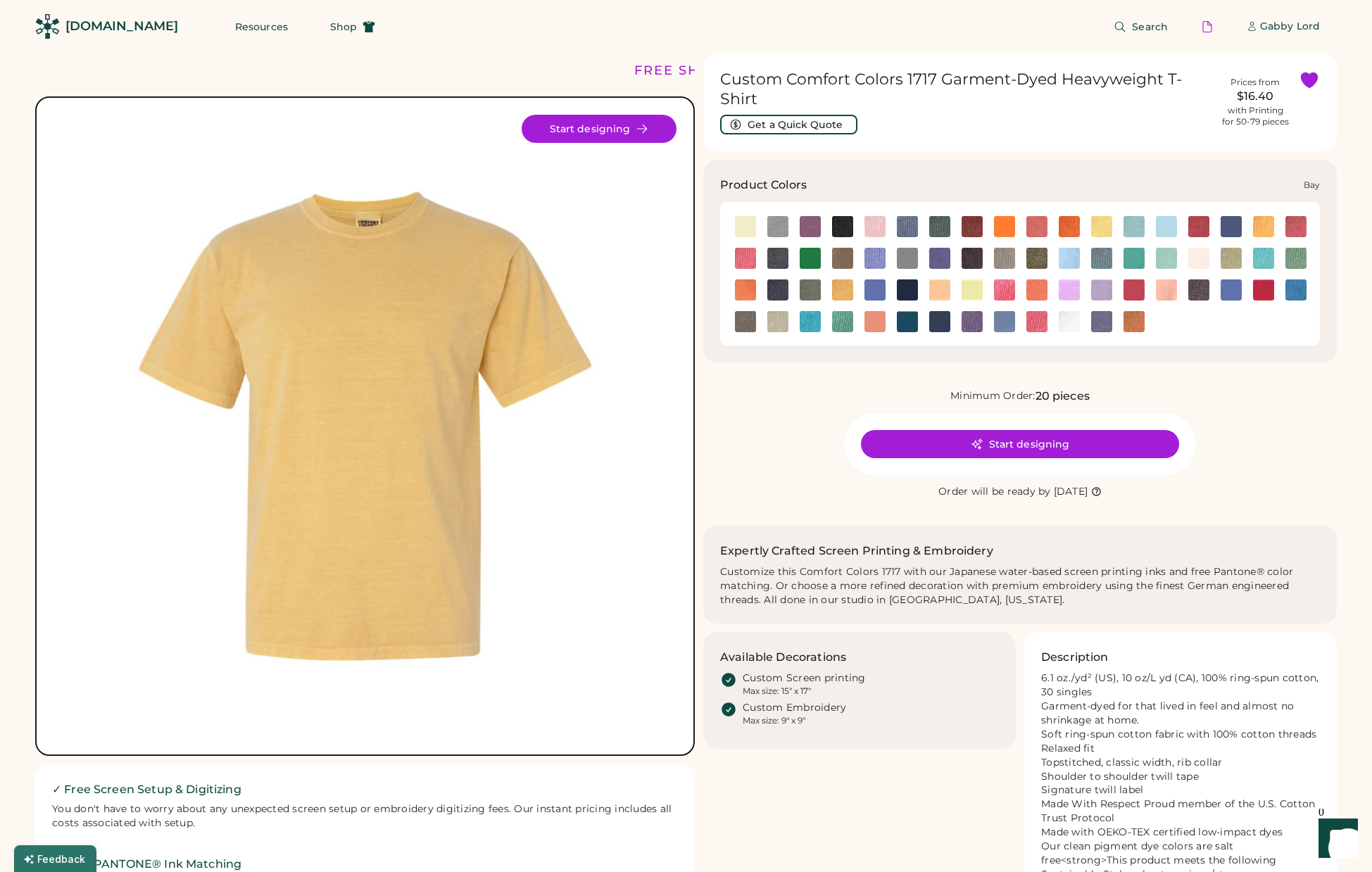
click at [778, 232] on img at bounding box center [778, 226] width 21 height 21
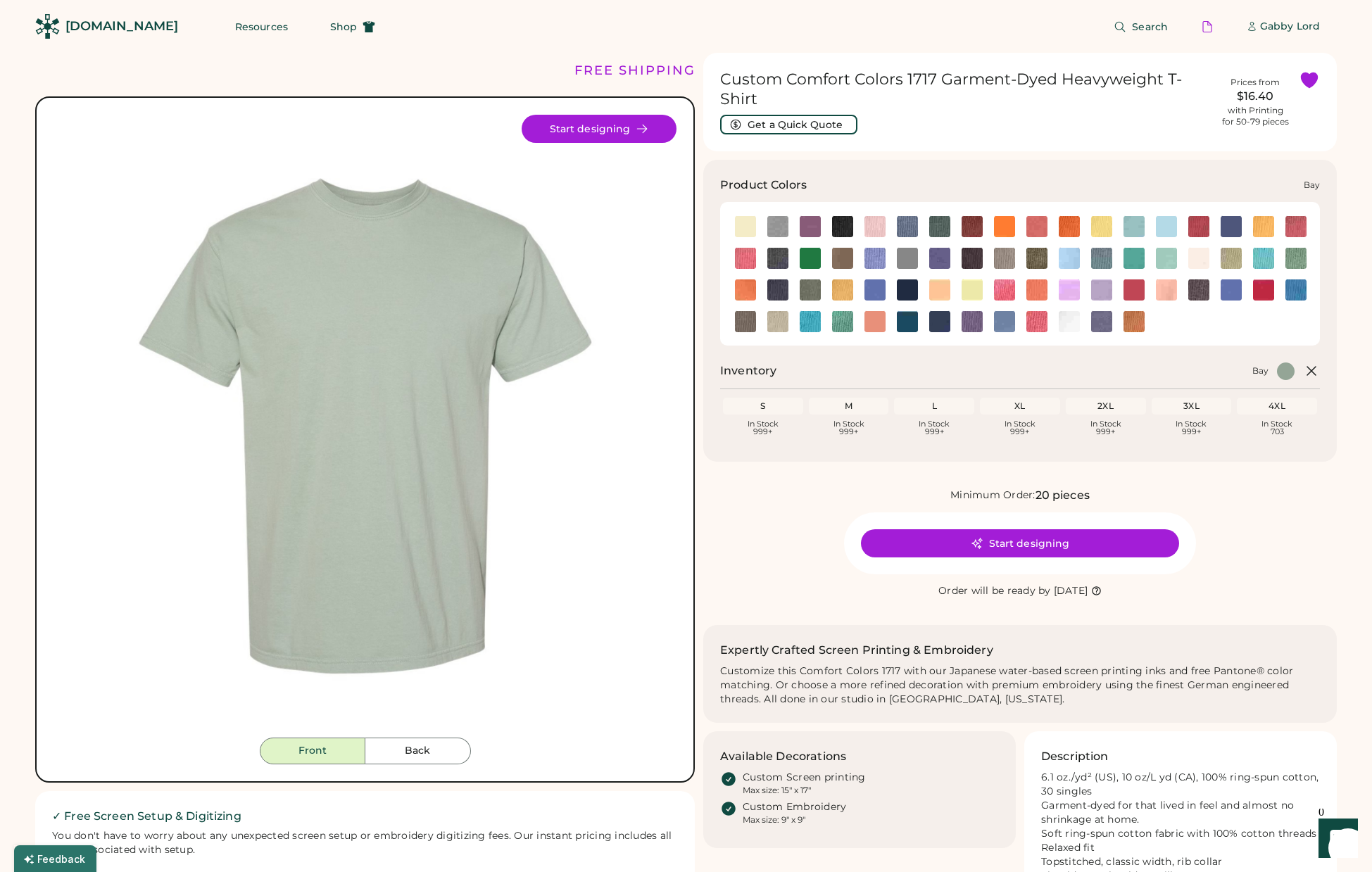
click at [775, 226] on img at bounding box center [778, 226] width 21 height 21
click at [1096, 257] on img at bounding box center [1102, 258] width 21 height 21
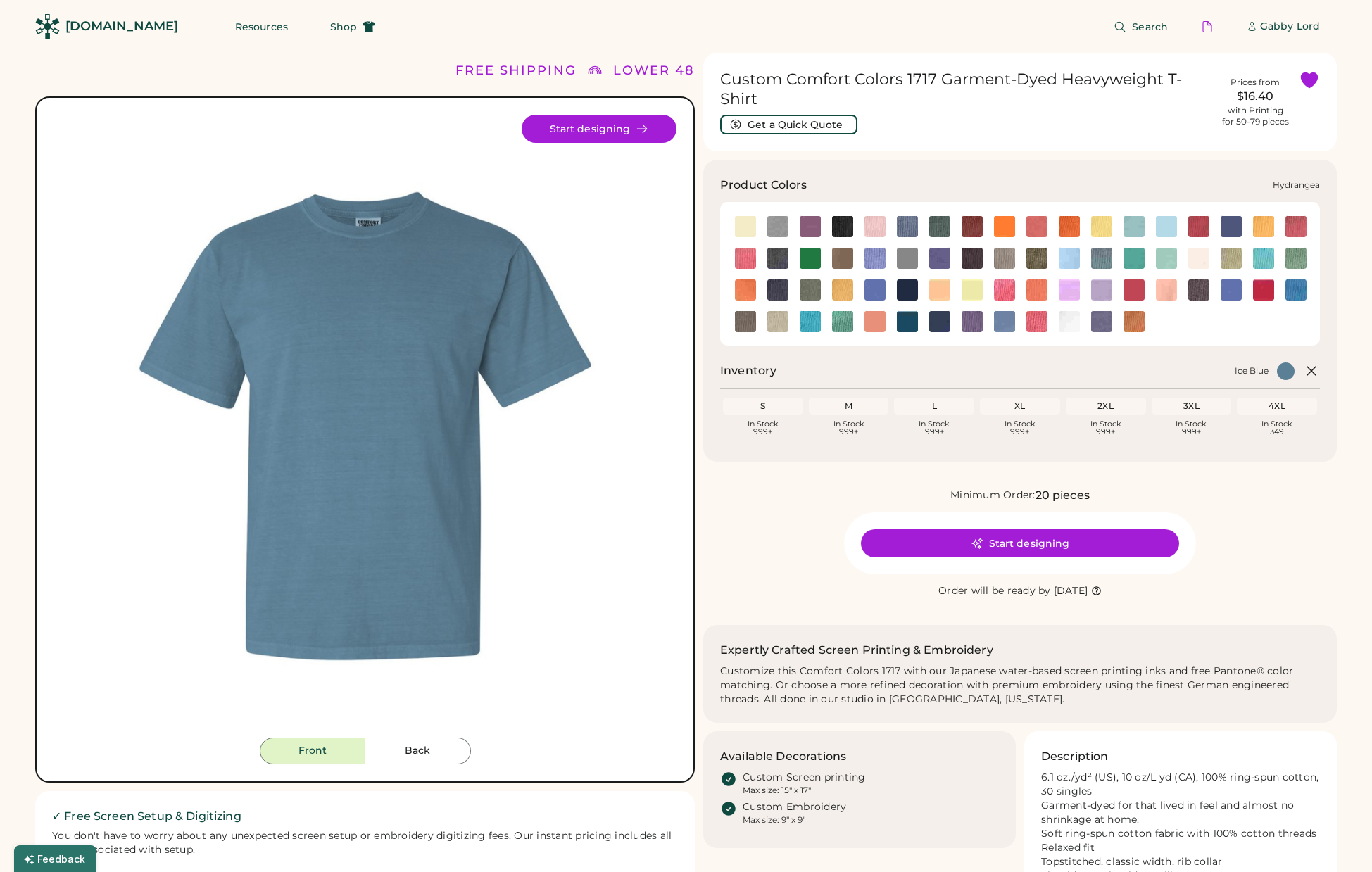
click at [1068, 260] on img at bounding box center [1069, 258] width 21 height 21
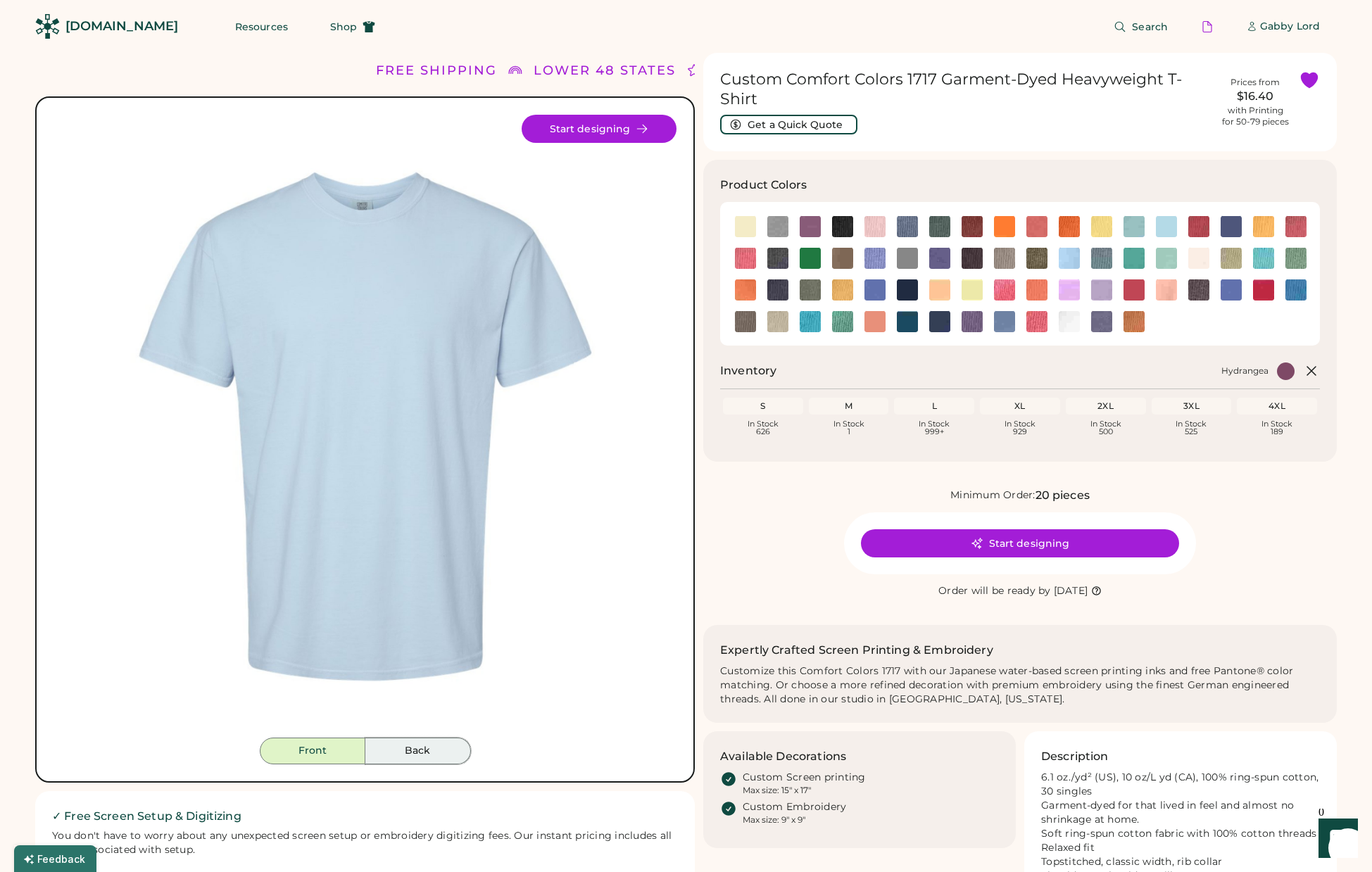
click at [415, 756] on button "Back" at bounding box center [418, 750] width 106 height 26
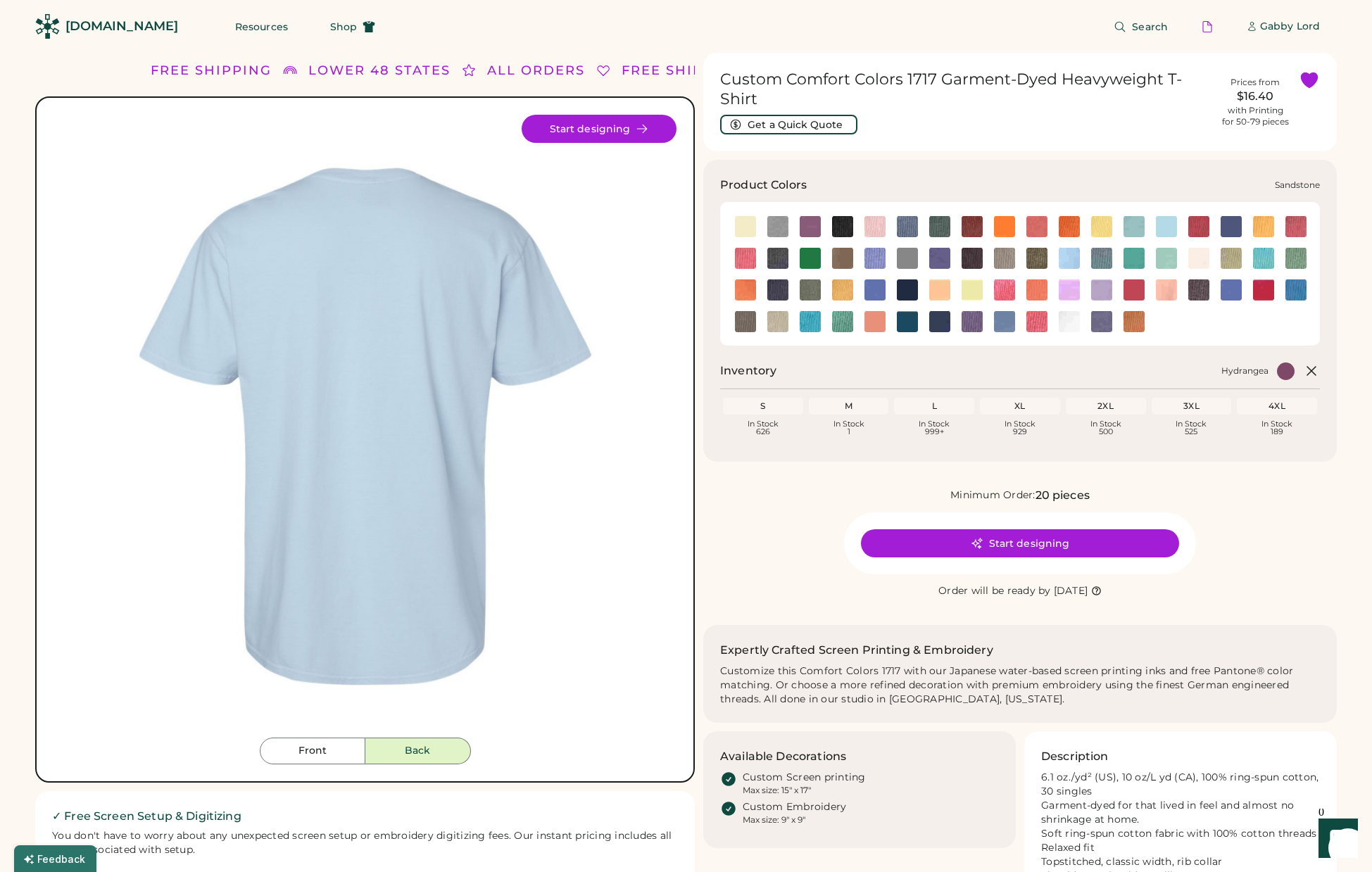
click at [775, 324] on img at bounding box center [778, 322] width 21 height 21
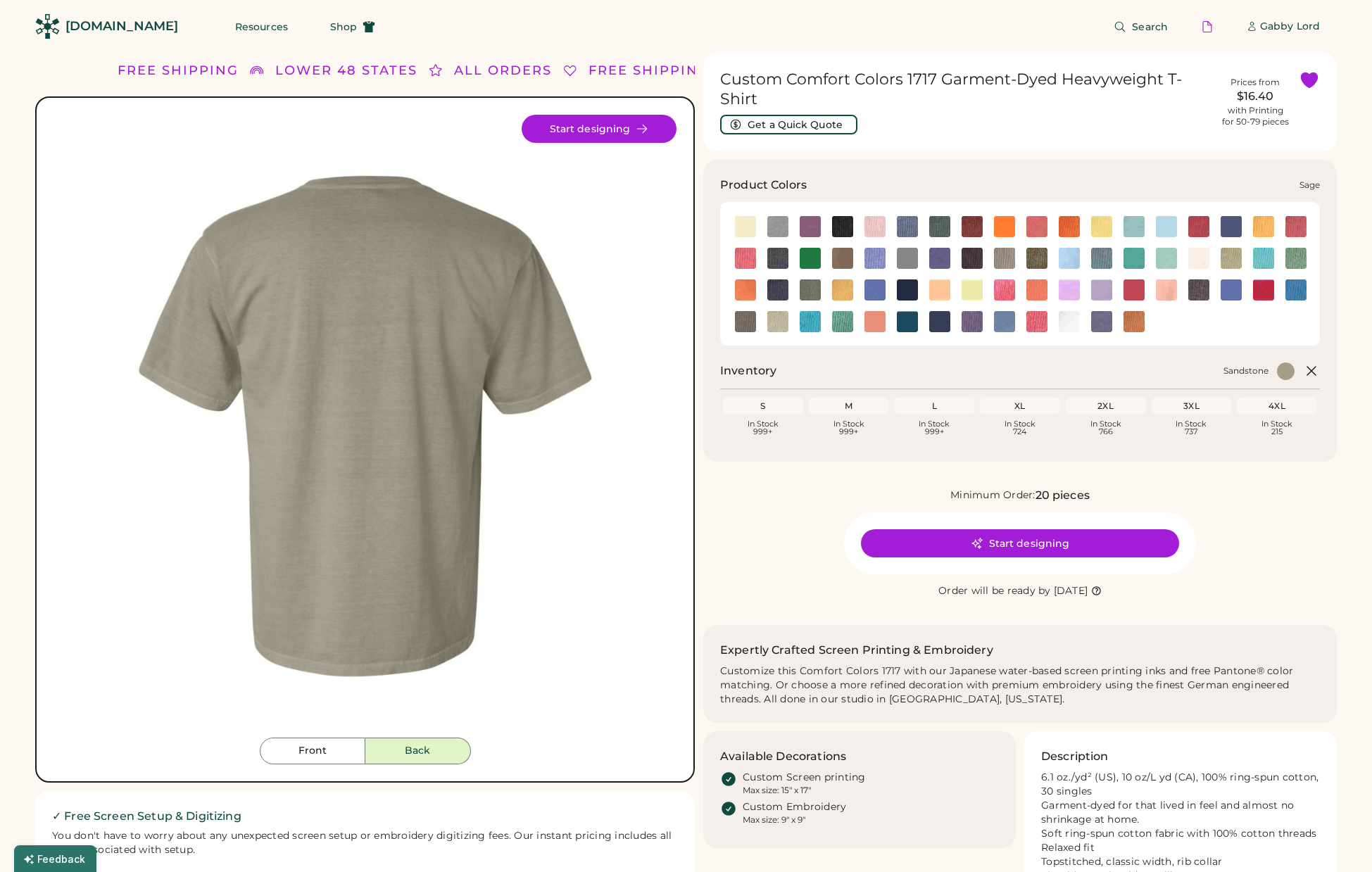
click at [751, 325] on img at bounding box center [745, 322] width 21 height 21
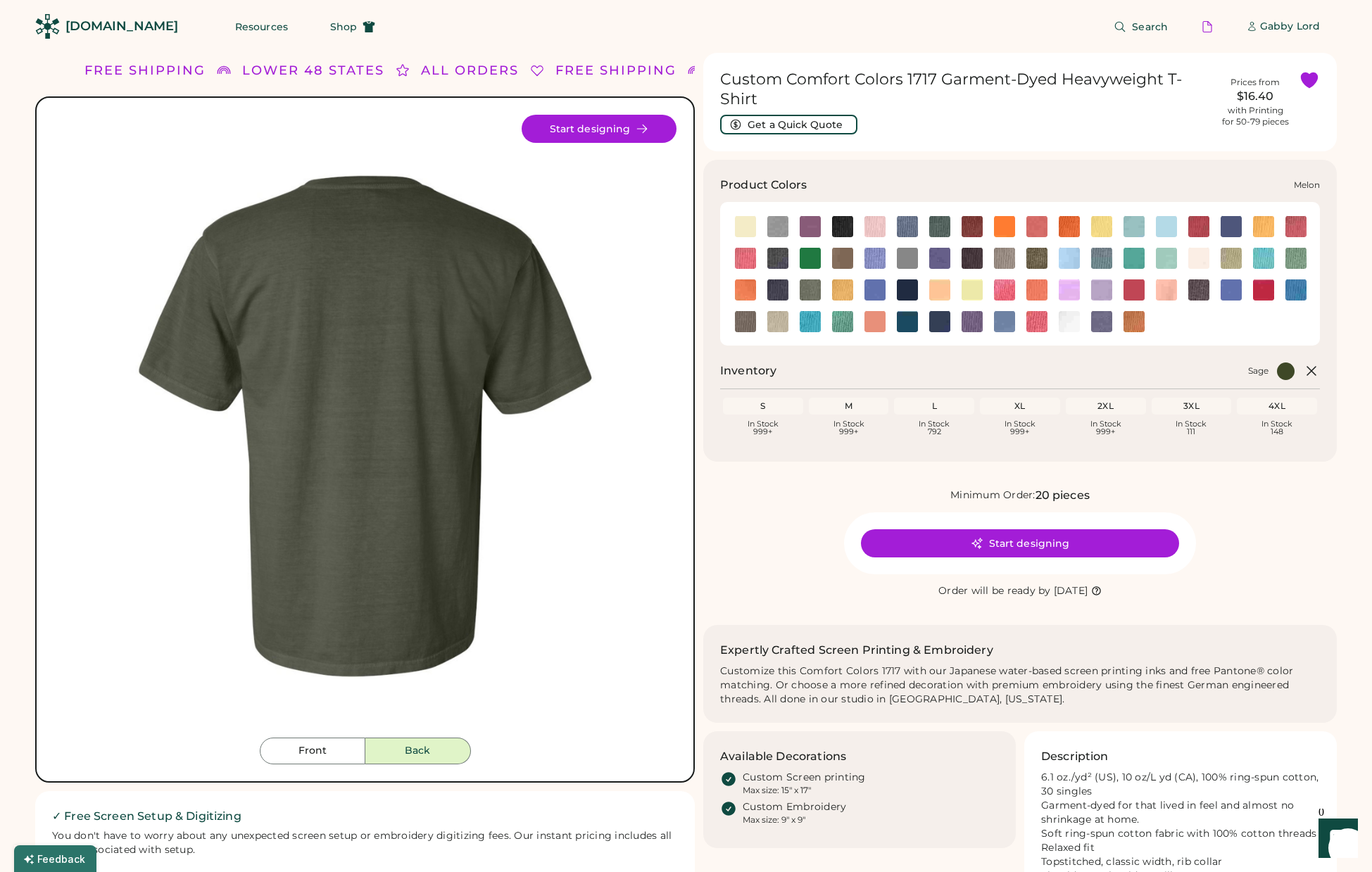
click at [740, 286] on img at bounding box center [745, 290] width 21 height 21
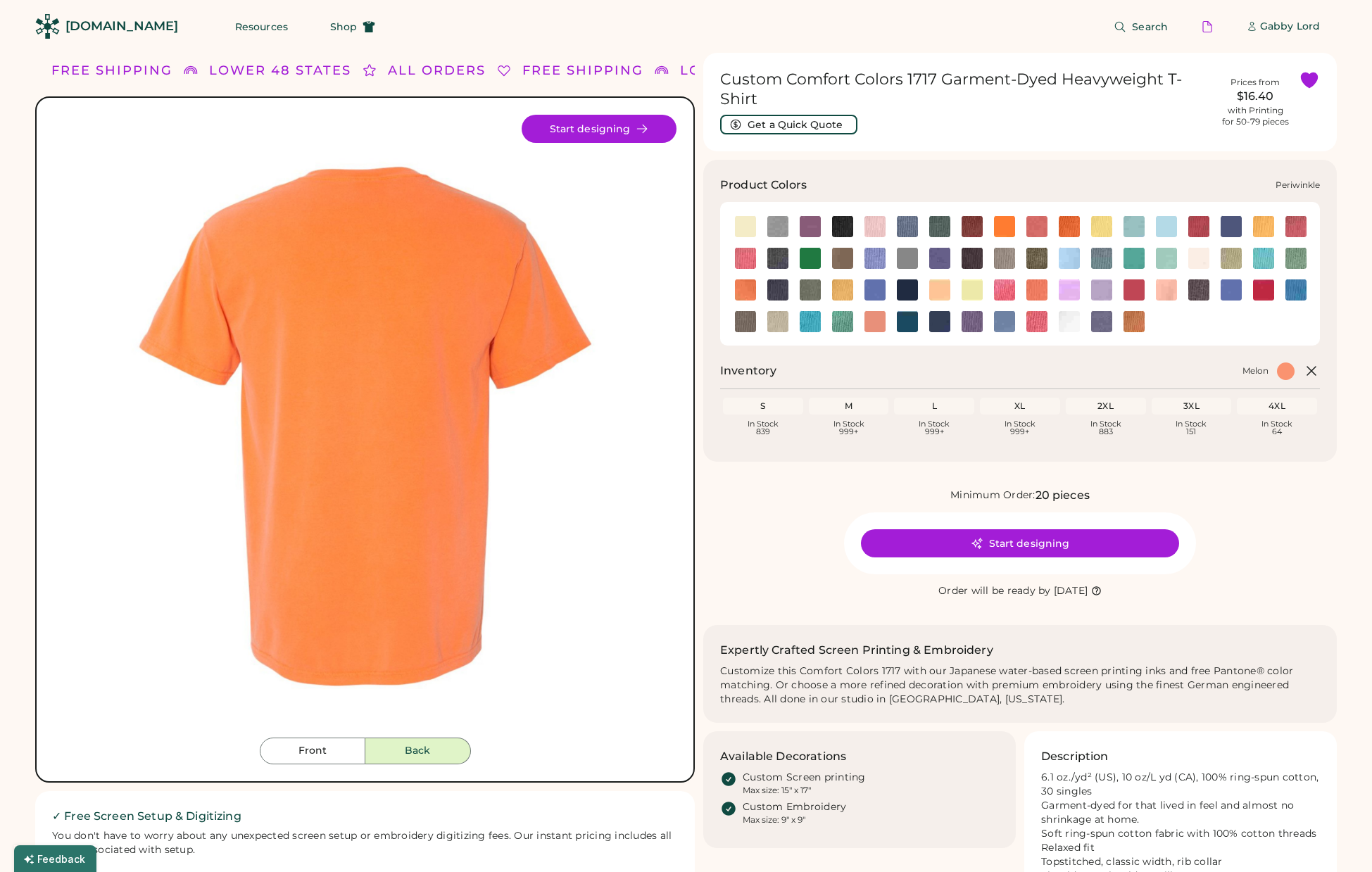
click at [1236, 282] on img at bounding box center [1231, 290] width 21 height 21
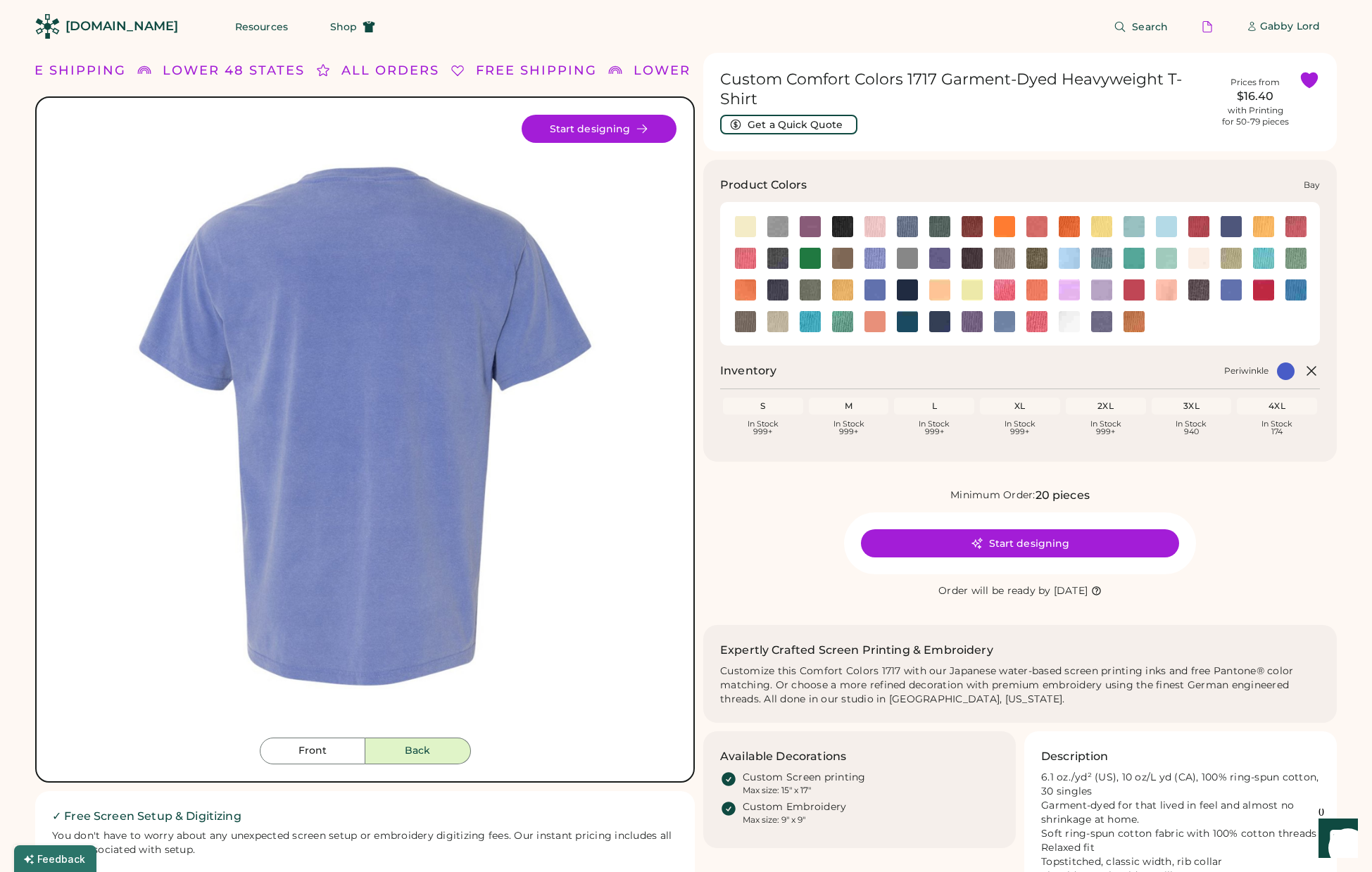
click at [772, 228] on img at bounding box center [778, 226] width 21 height 21
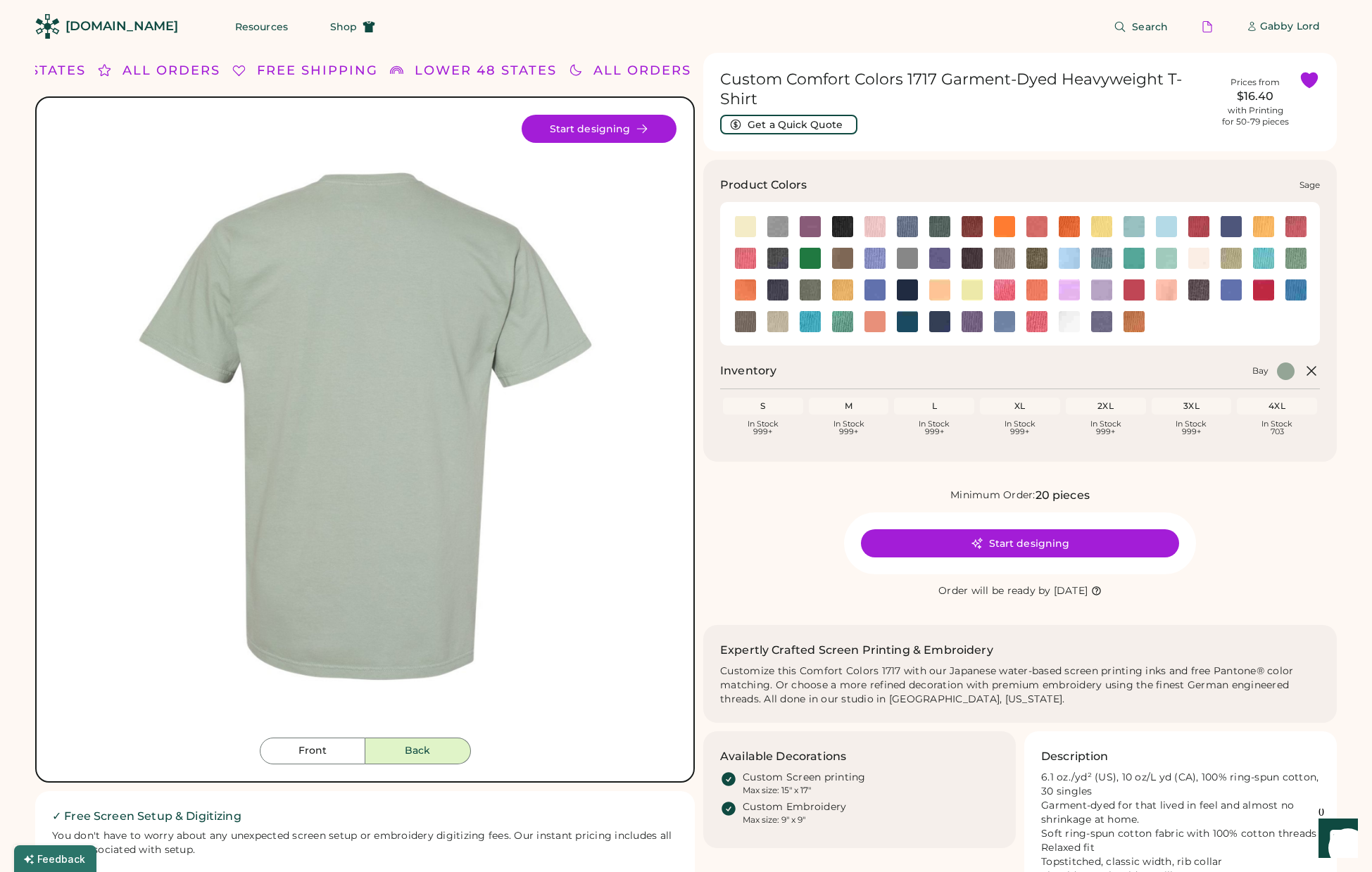
click at [748, 317] on img at bounding box center [745, 322] width 21 height 21
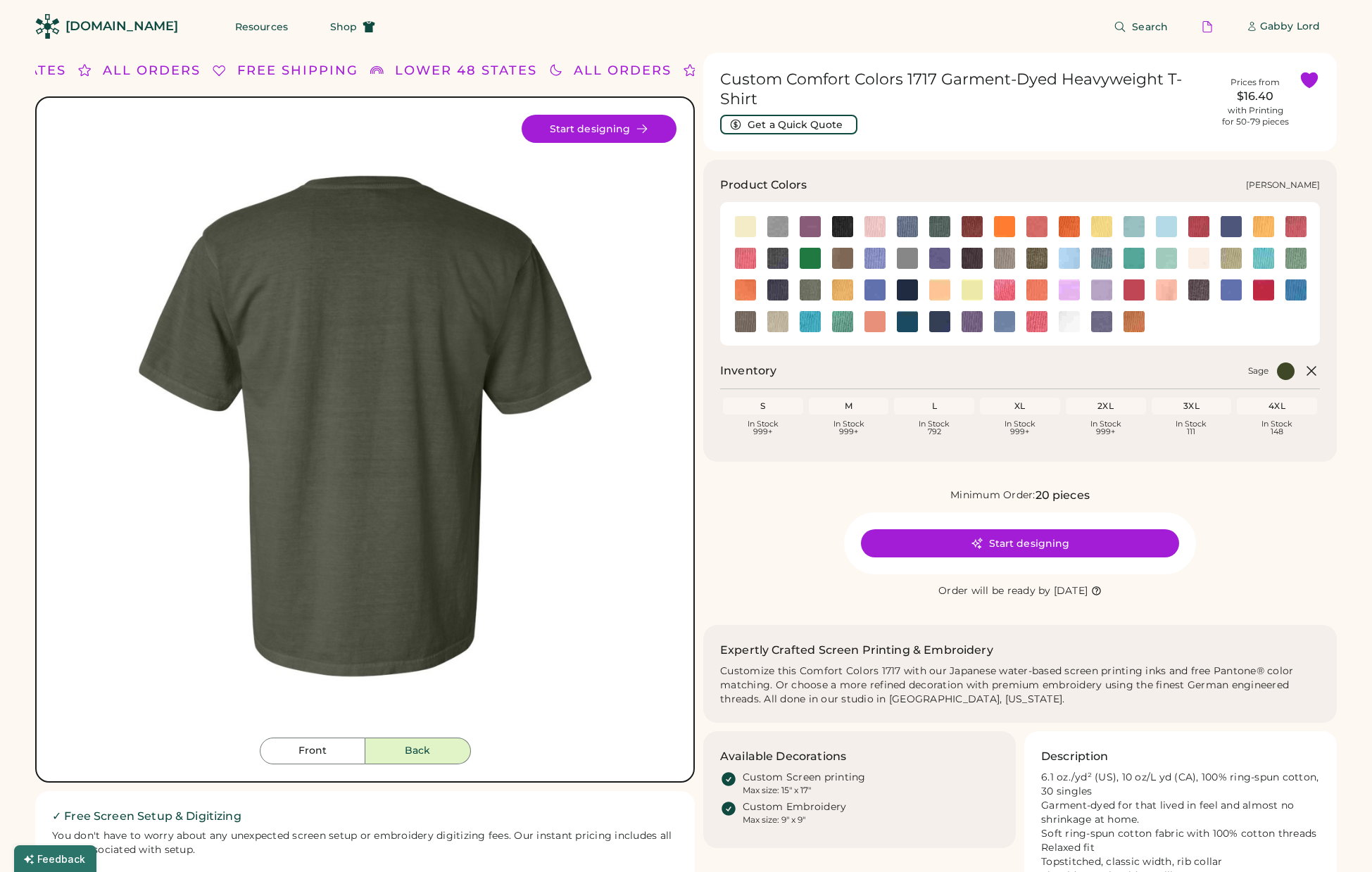
click at [807, 290] on img at bounding box center [810, 290] width 21 height 21
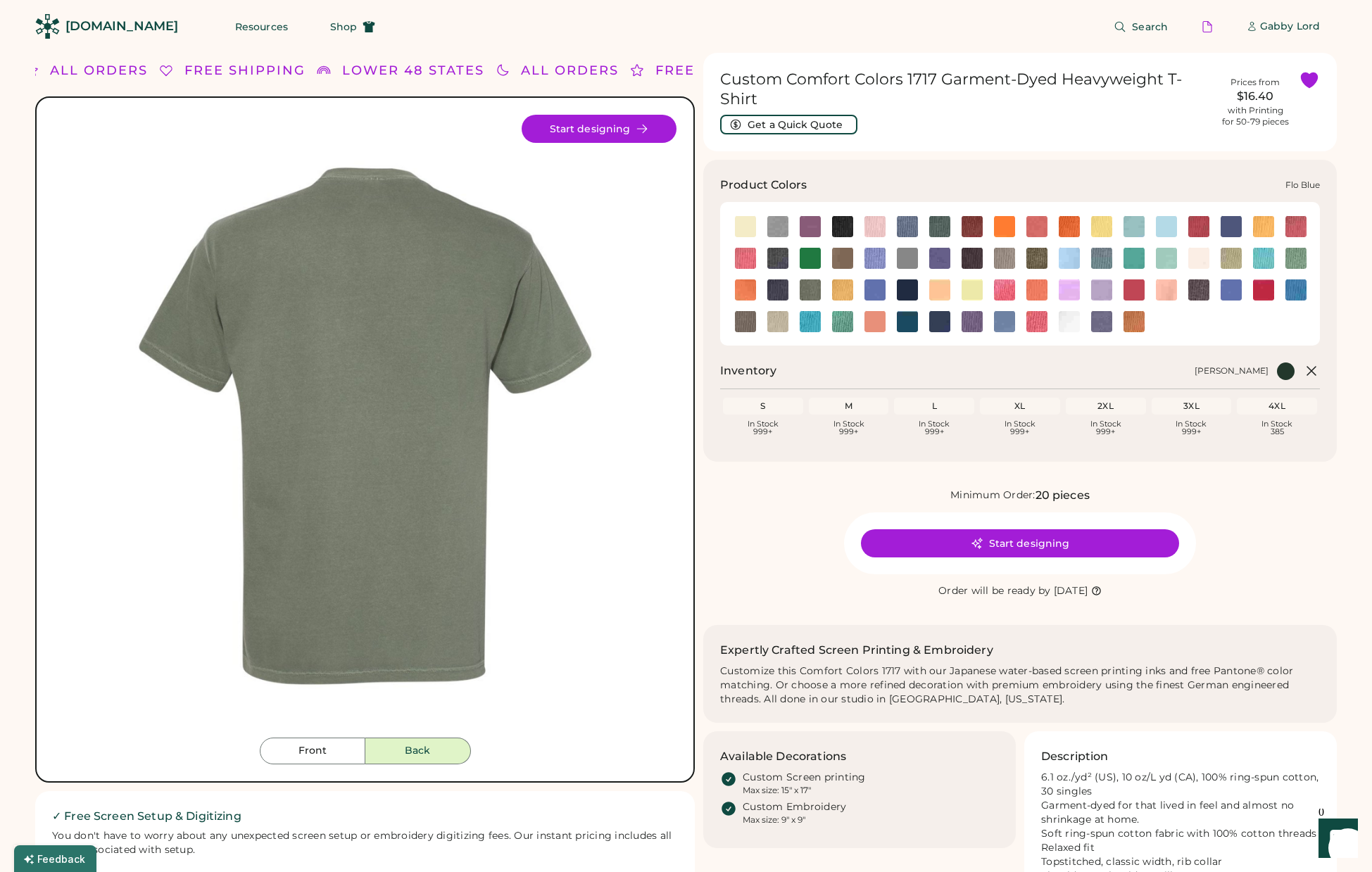
click at [881, 254] on img at bounding box center [875, 258] width 21 height 21
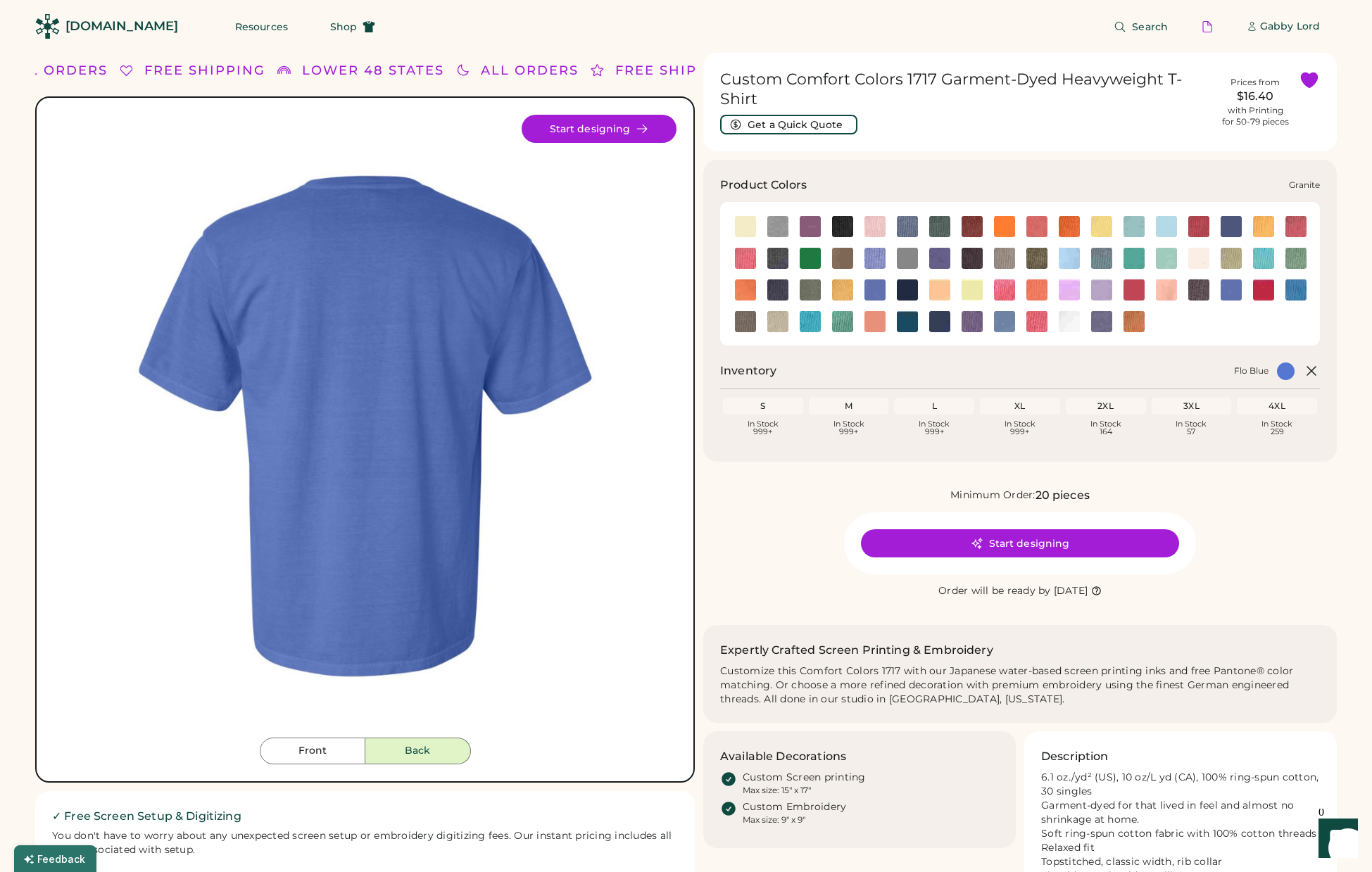
click at [903, 259] on img at bounding box center [907, 258] width 21 height 21
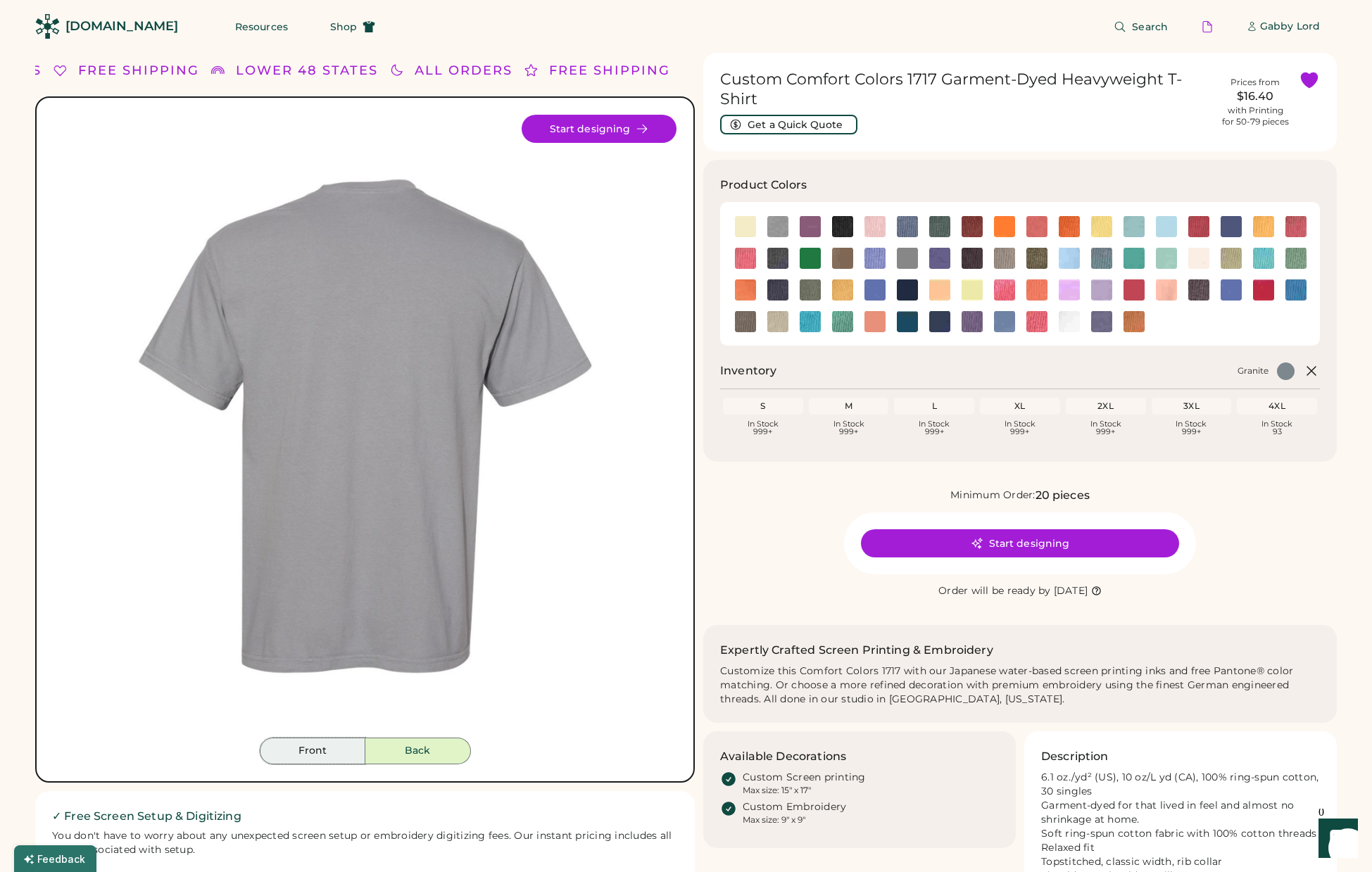
click at [331, 745] on button "Front" at bounding box center [313, 750] width 106 height 26
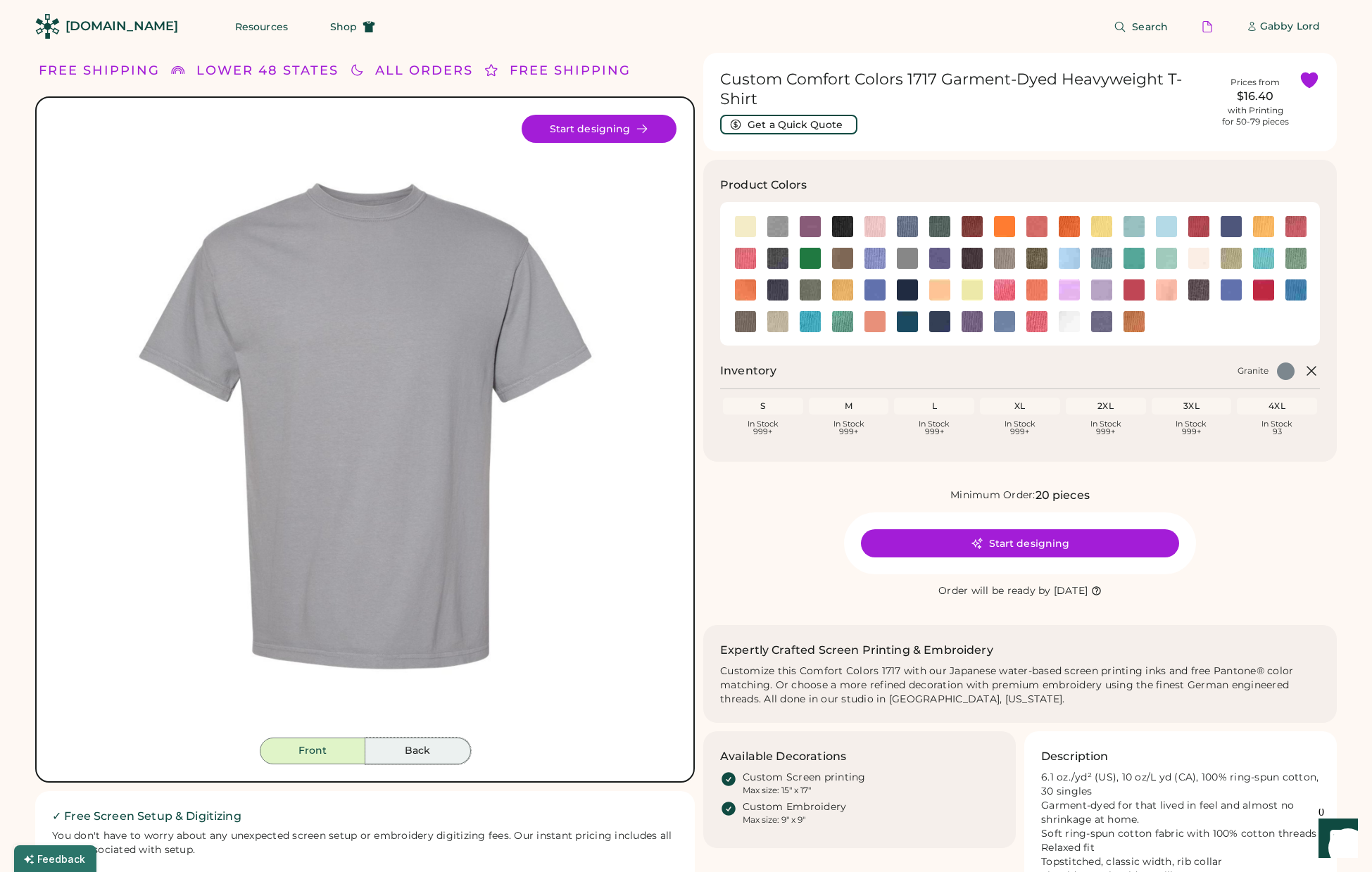
click at [450, 753] on button "Back" at bounding box center [418, 750] width 106 height 26
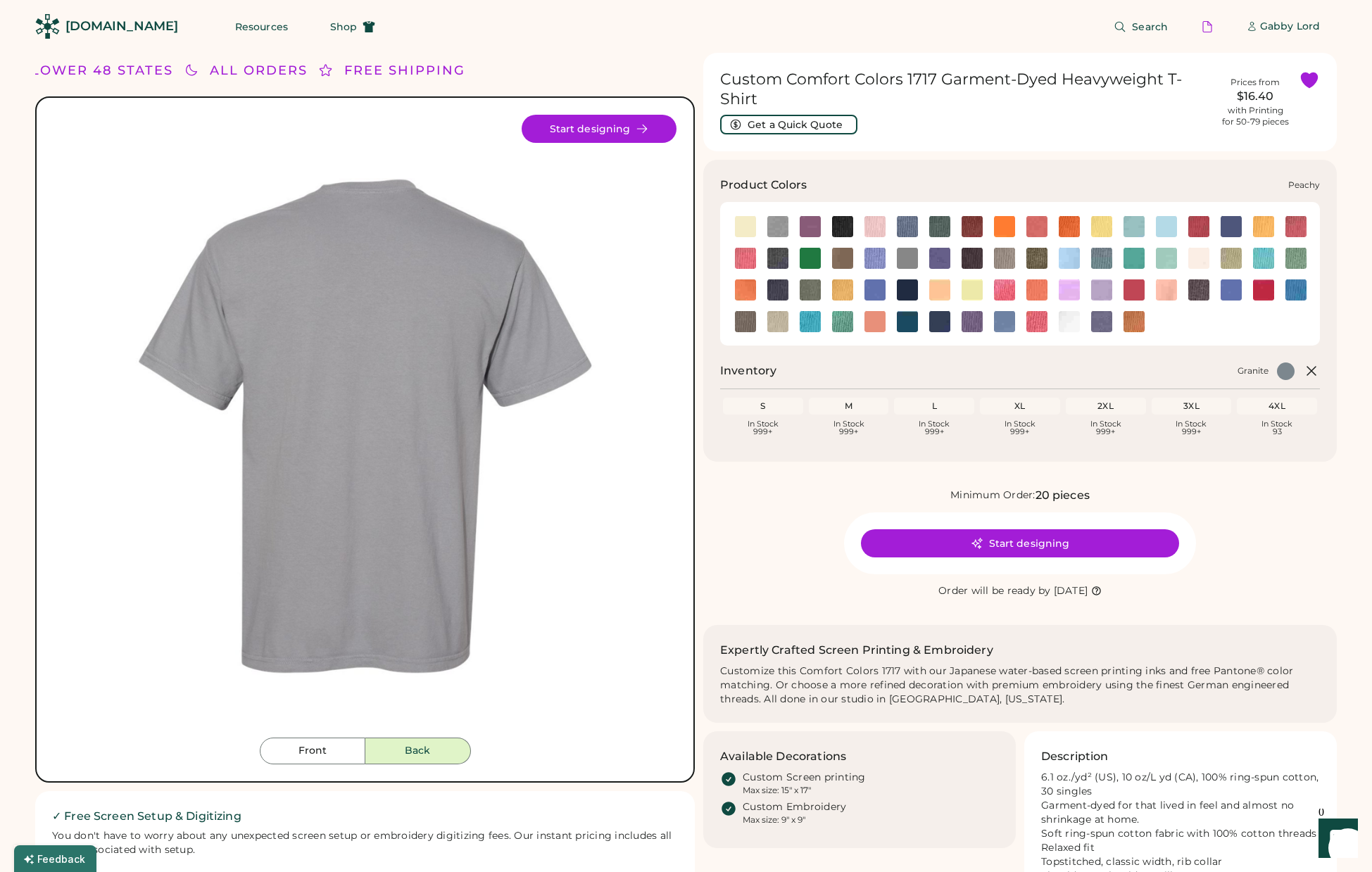
click at [1169, 285] on img at bounding box center [1166, 290] width 21 height 21
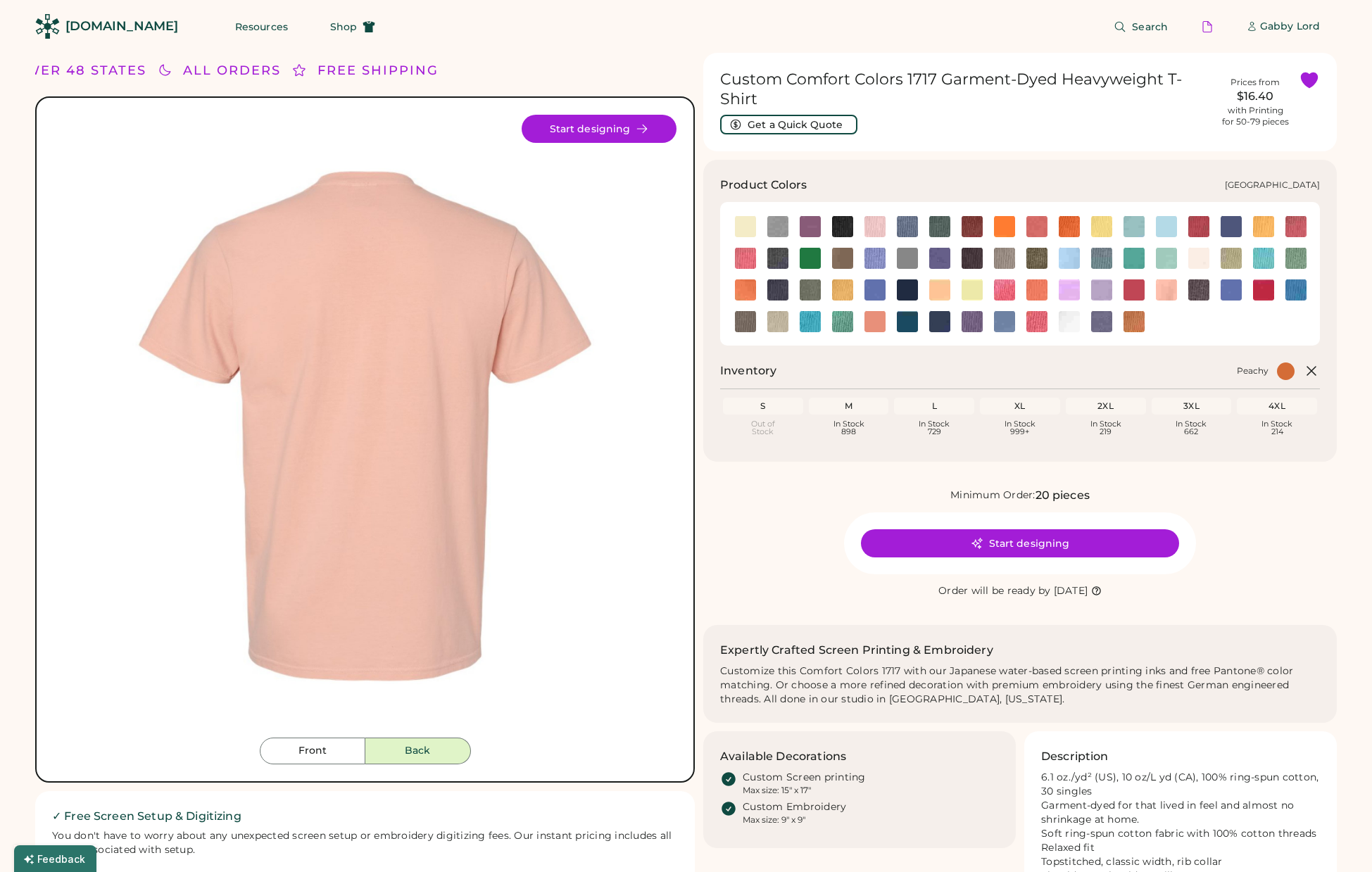
click at [1170, 260] on img at bounding box center [1166, 258] width 21 height 21
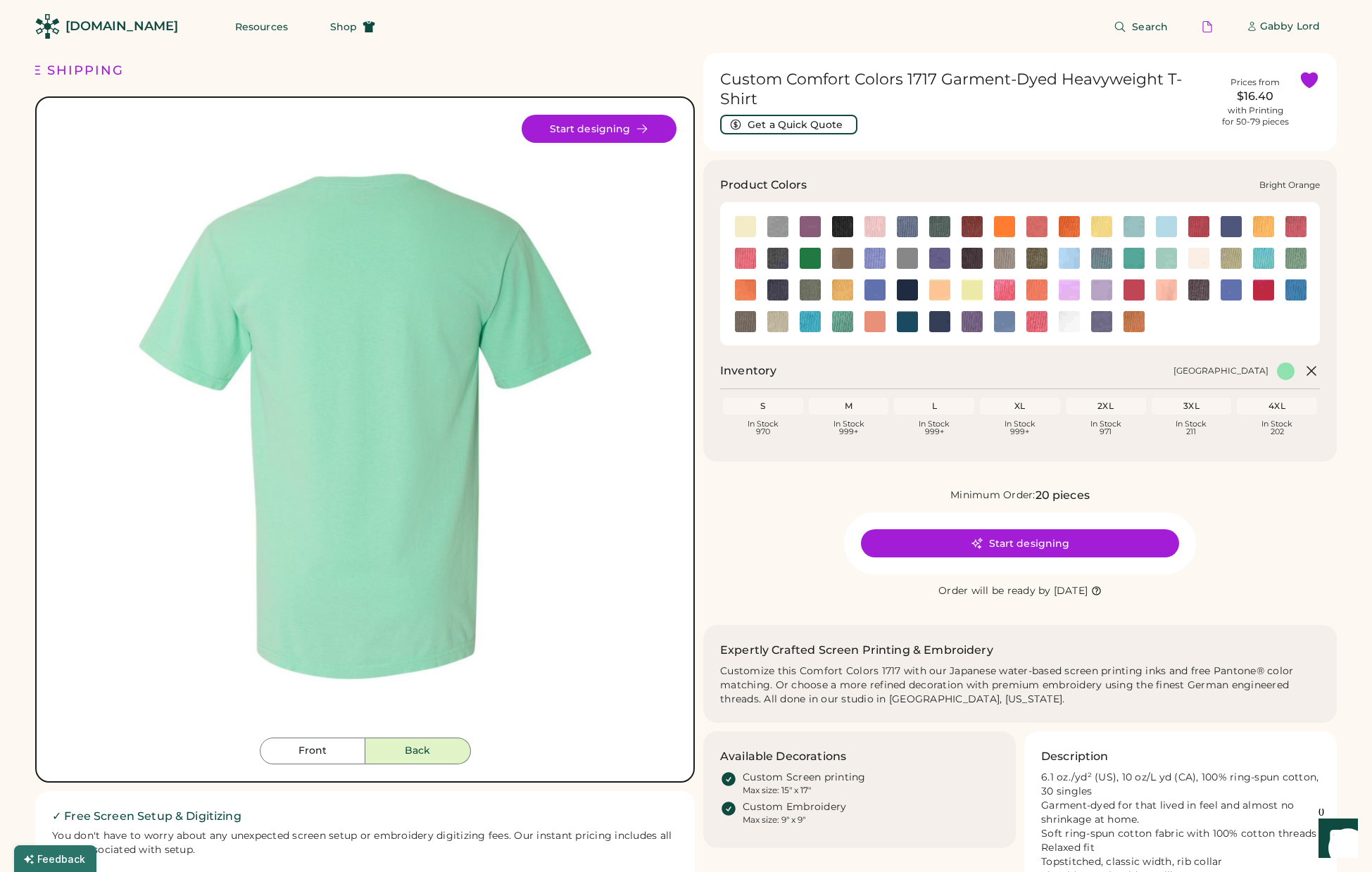
click at [1001, 226] on img at bounding box center [1004, 226] width 21 height 21
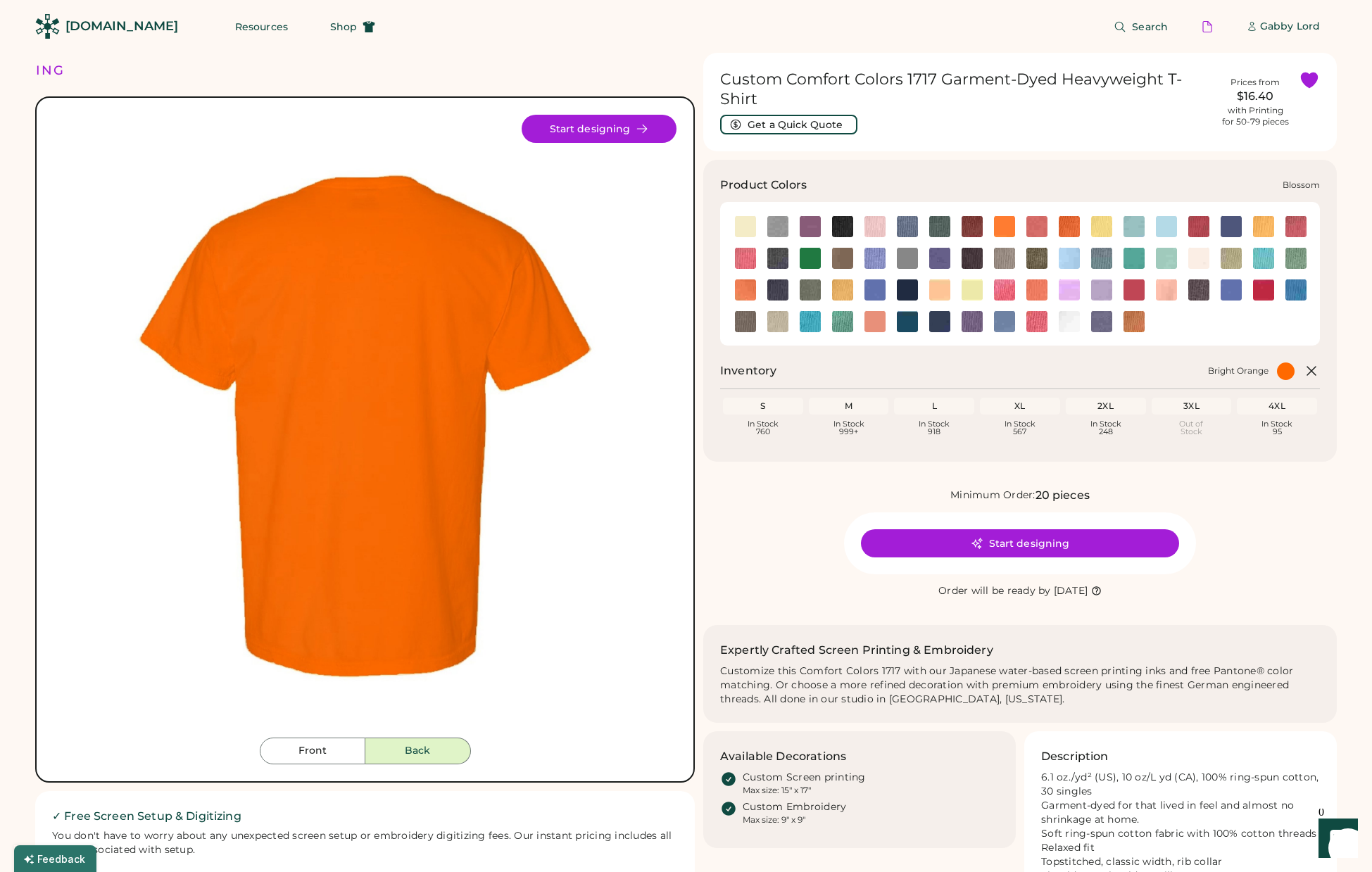
click at [872, 226] on img at bounding box center [875, 226] width 21 height 21
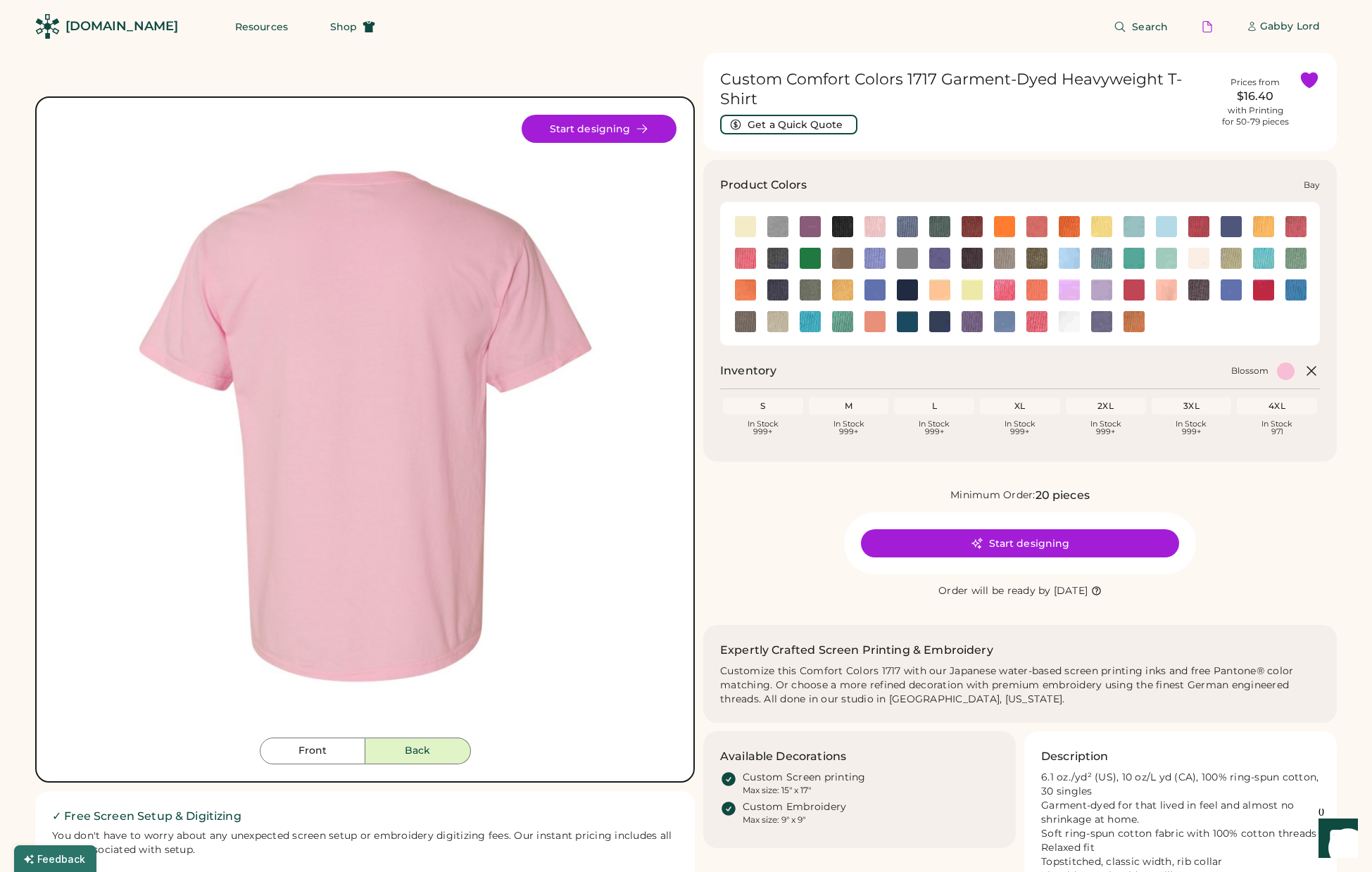
click at [782, 226] on img at bounding box center [778, 226] width 21 height 21
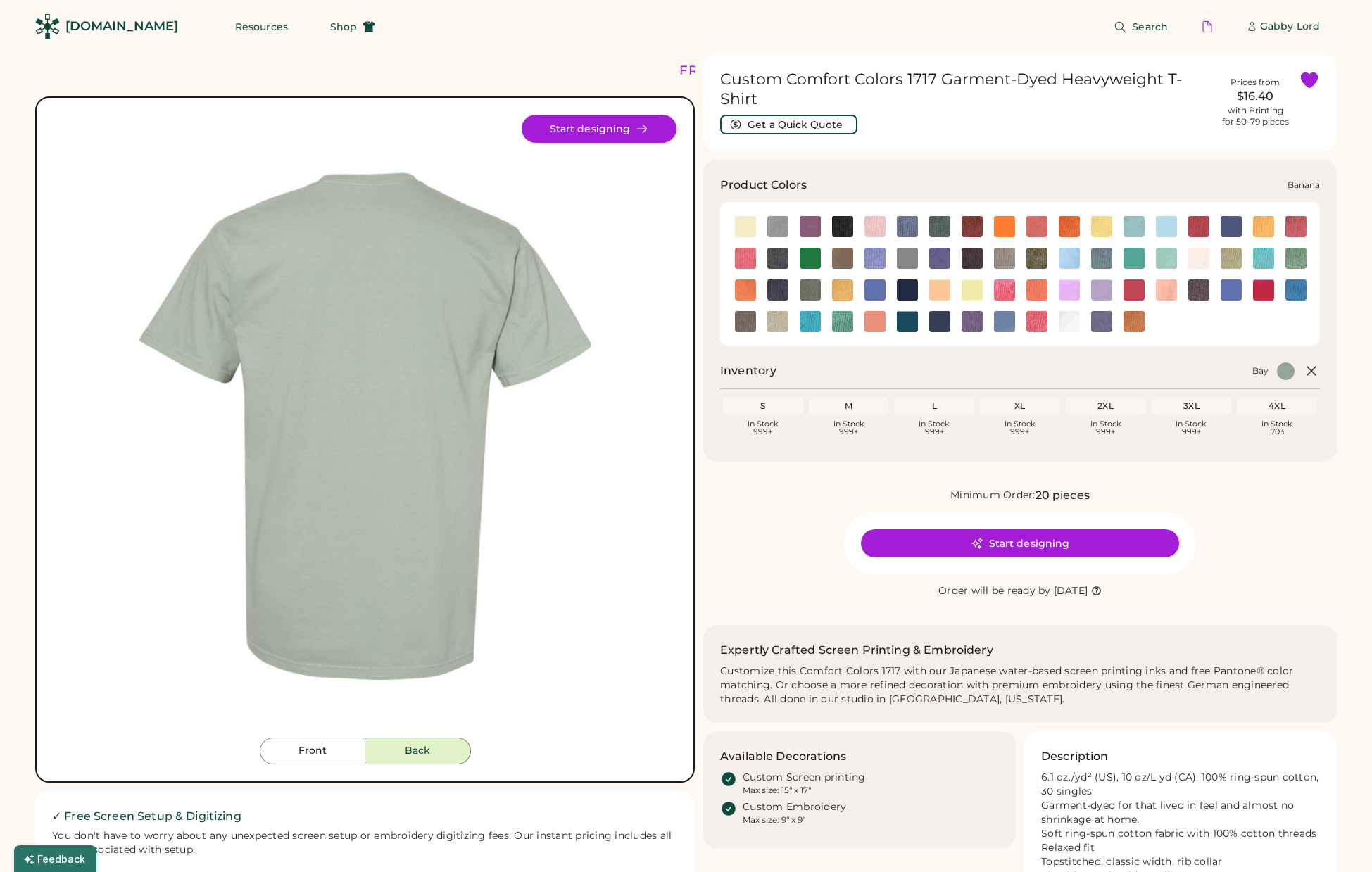
click at [743, 231] on img at bounding box center [745, 226] width 21 height 21
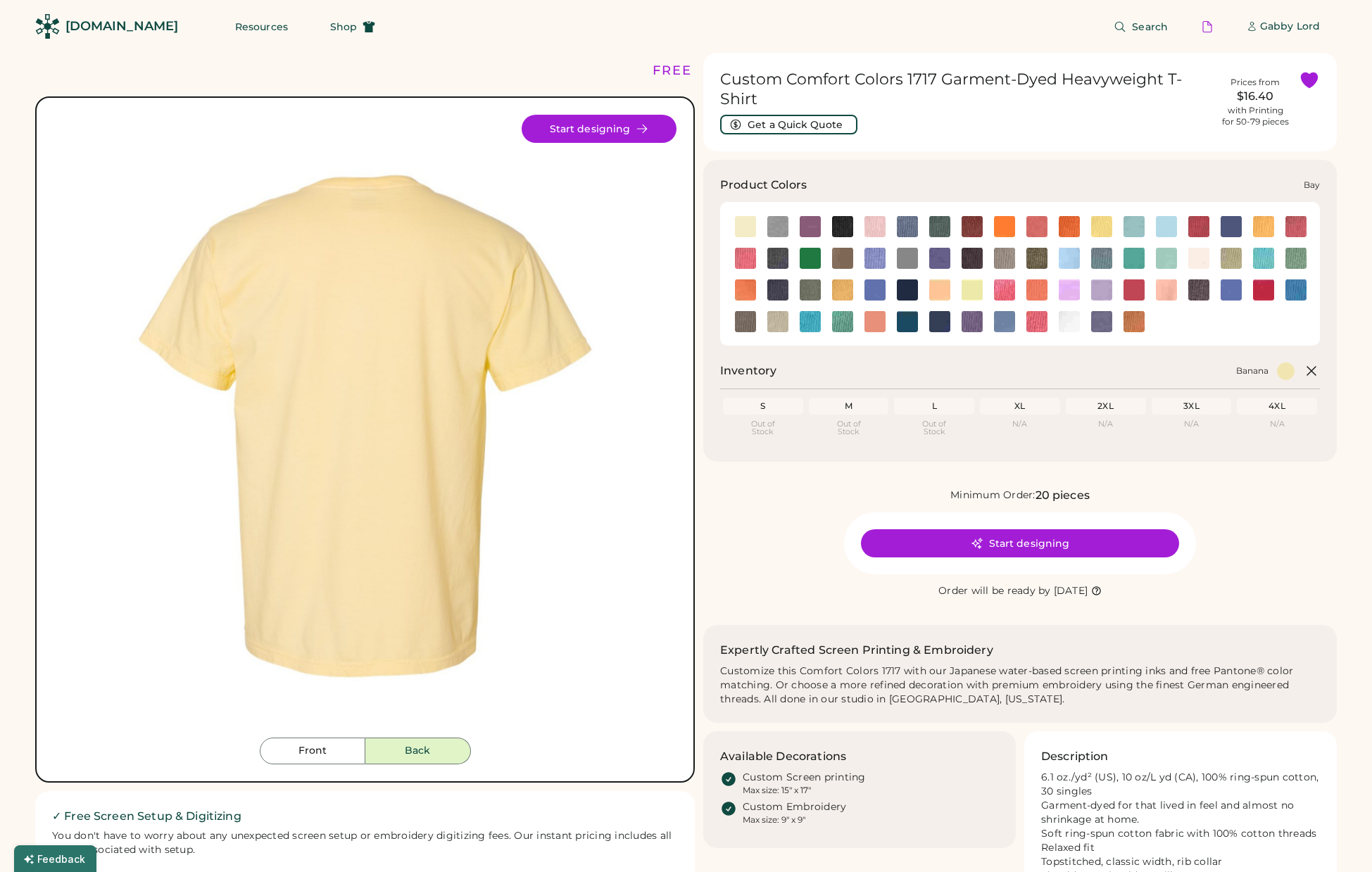
click at [773, 225] on img at bounding box center [778, 226] width 21 height 21
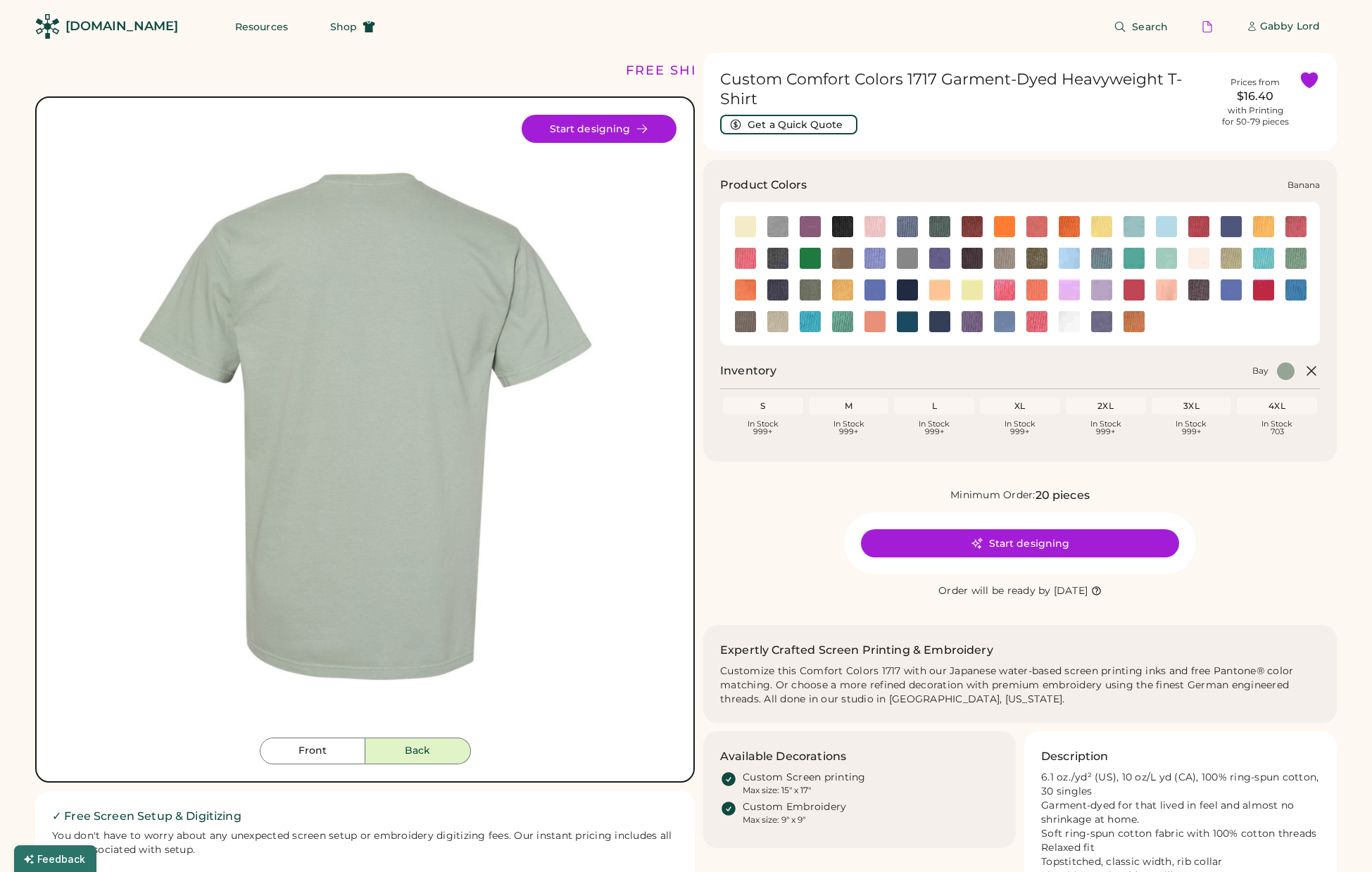
click at [748, 228] on img at bounding box center [745, 226] width 21 height 21
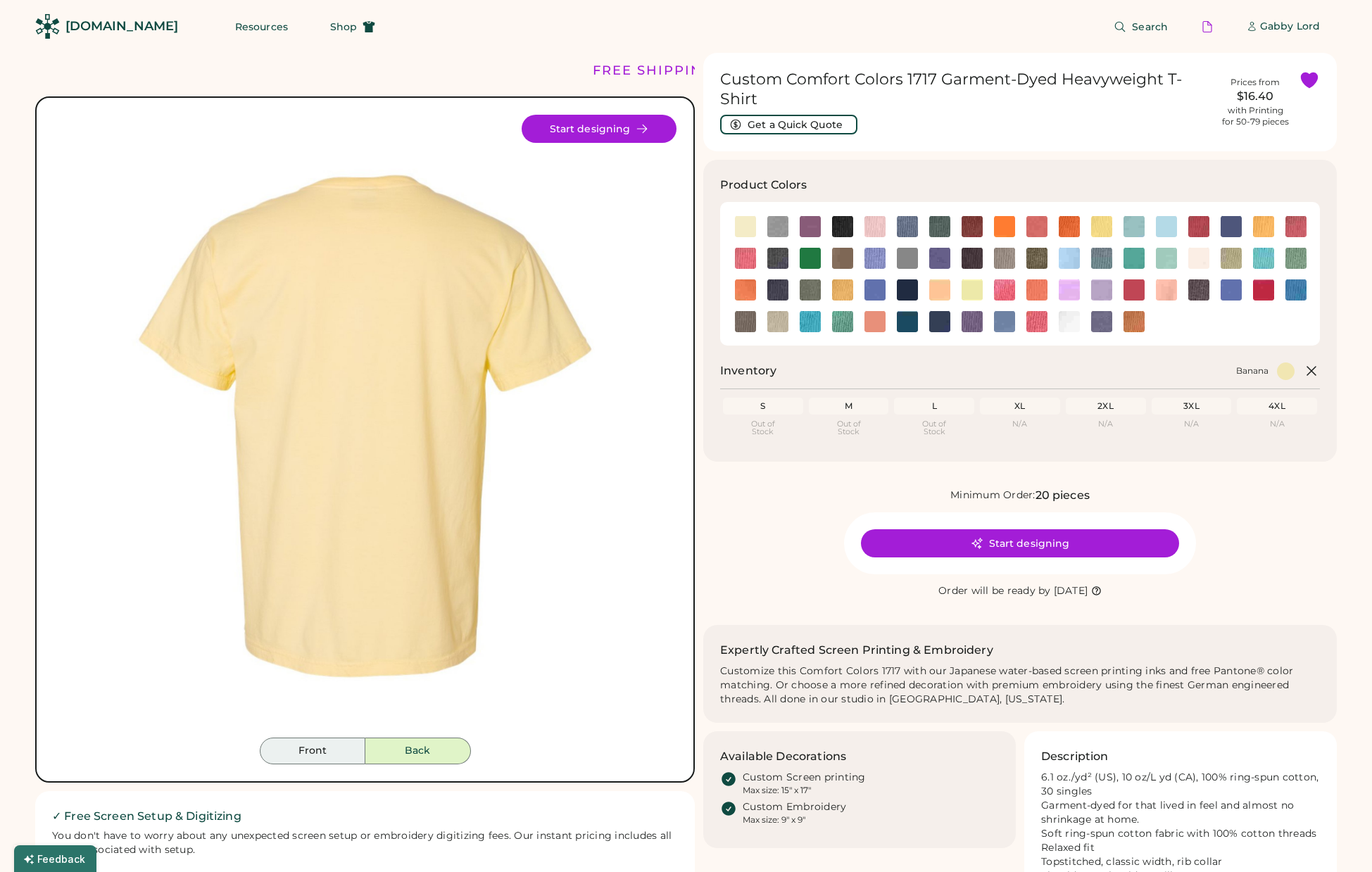
click at [314, 750] on button "Front" at bounding box center [313, 750] width 106 height 26
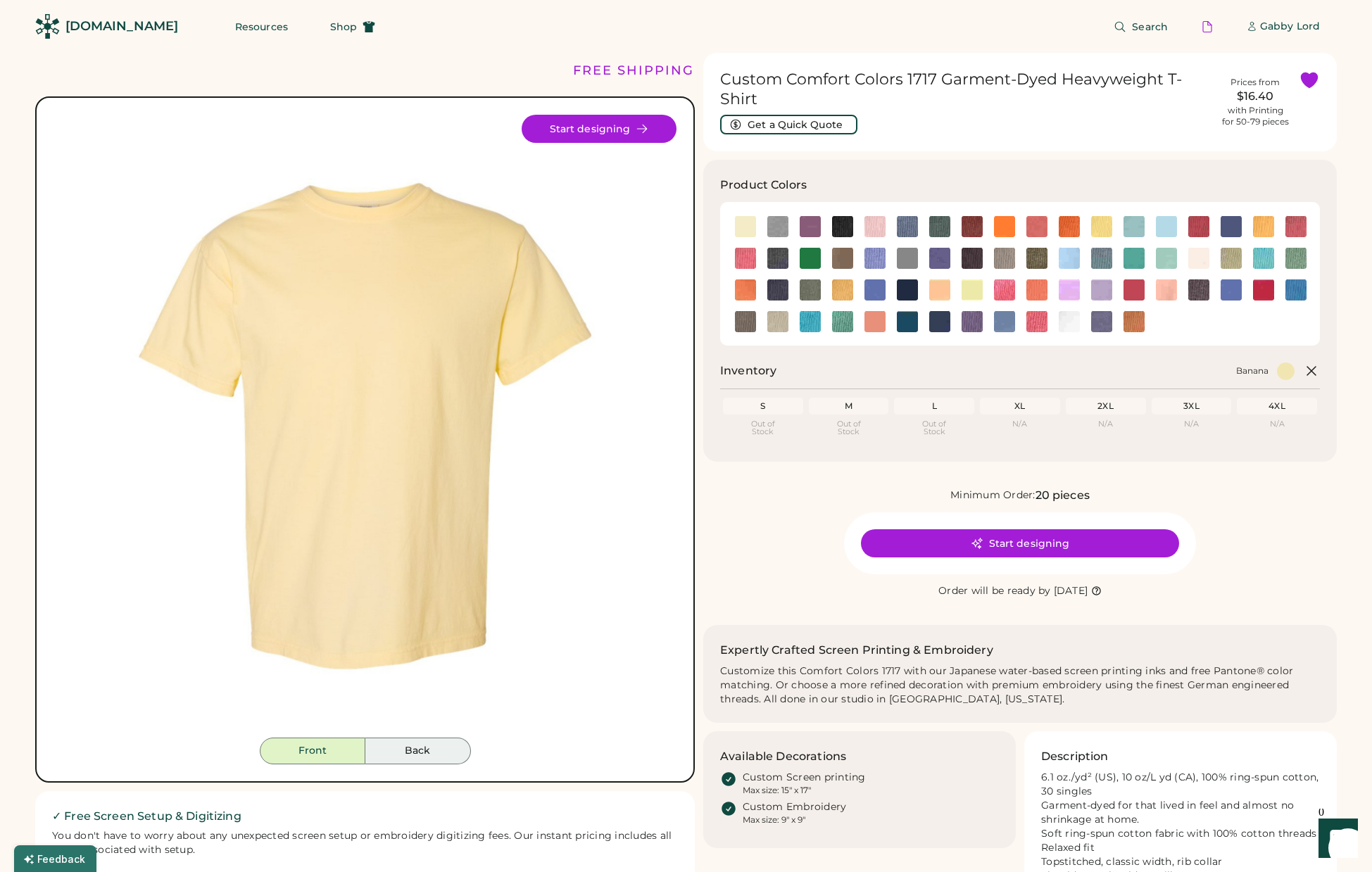
click at [445, 747] on button "Back" at bounding box center [418, 750] width 106 height 26
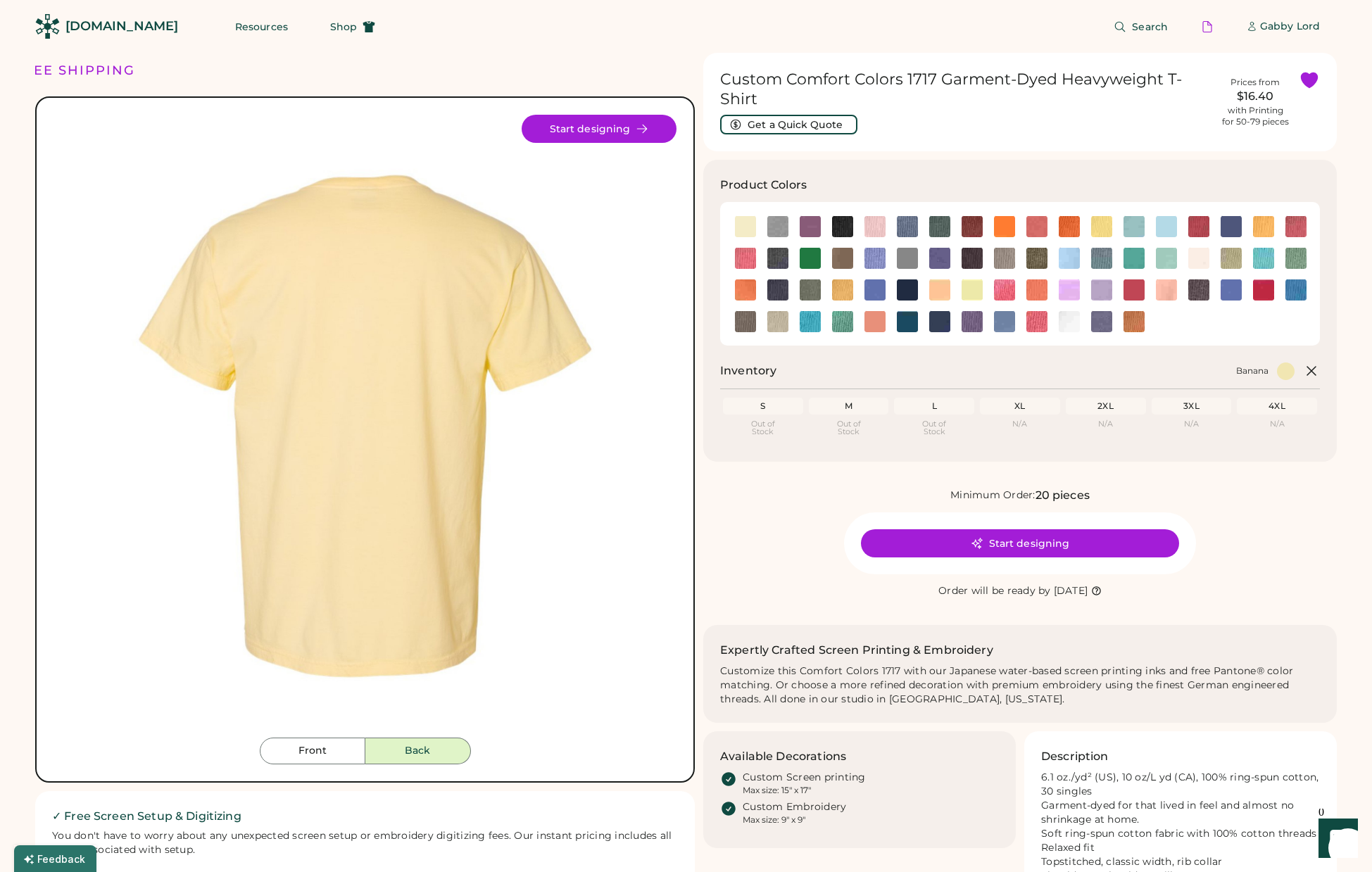
scroll to position [15, 0]
